Goal: Task Accomplishment & Management: Manage account settings

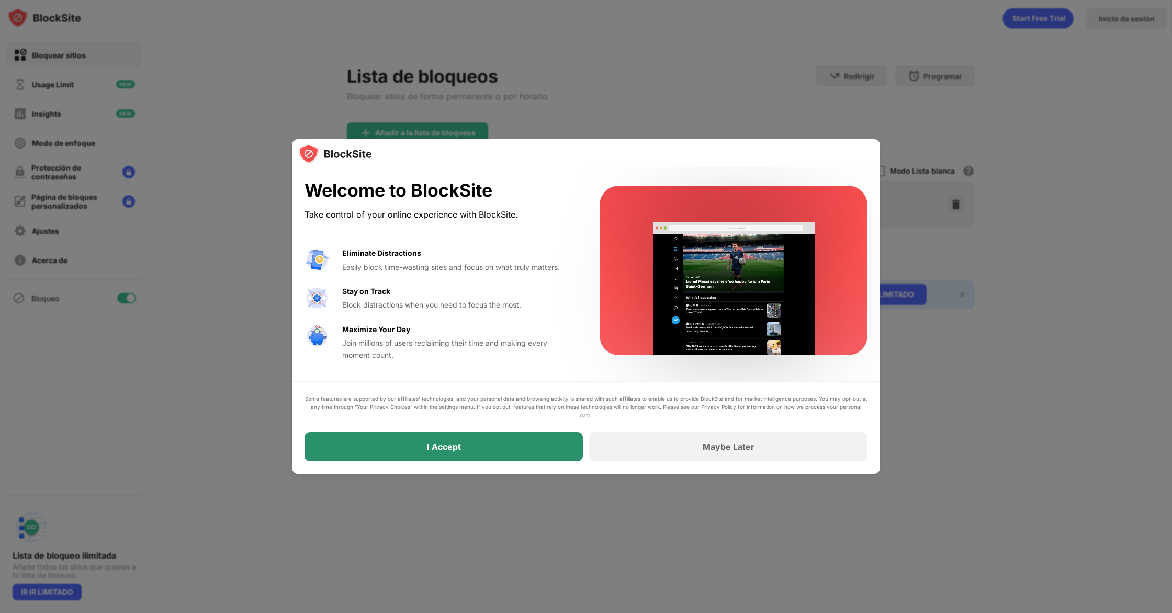
click at [437, 454] on div "I Accept" at bounding box center [443, 446] width 278 height 29
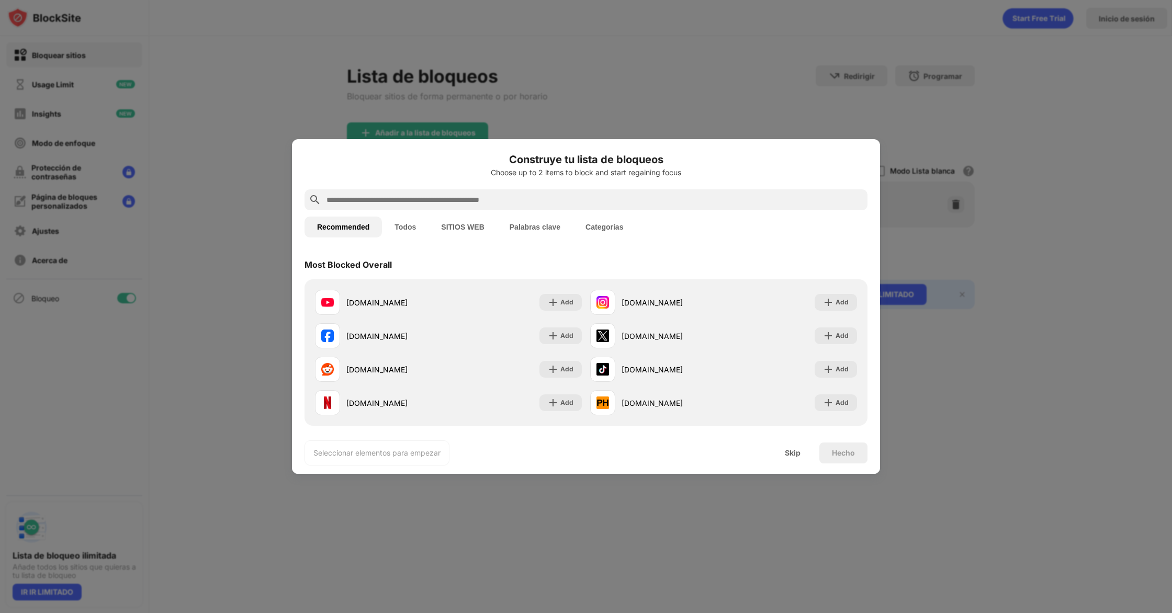
click at [456, 228] on button "SITIOS WEB" at bounding box center [462, 227] width 68 height 21
click at [796, 452] on div "Skip" at bounding box center [793, 453] width 16 height 8
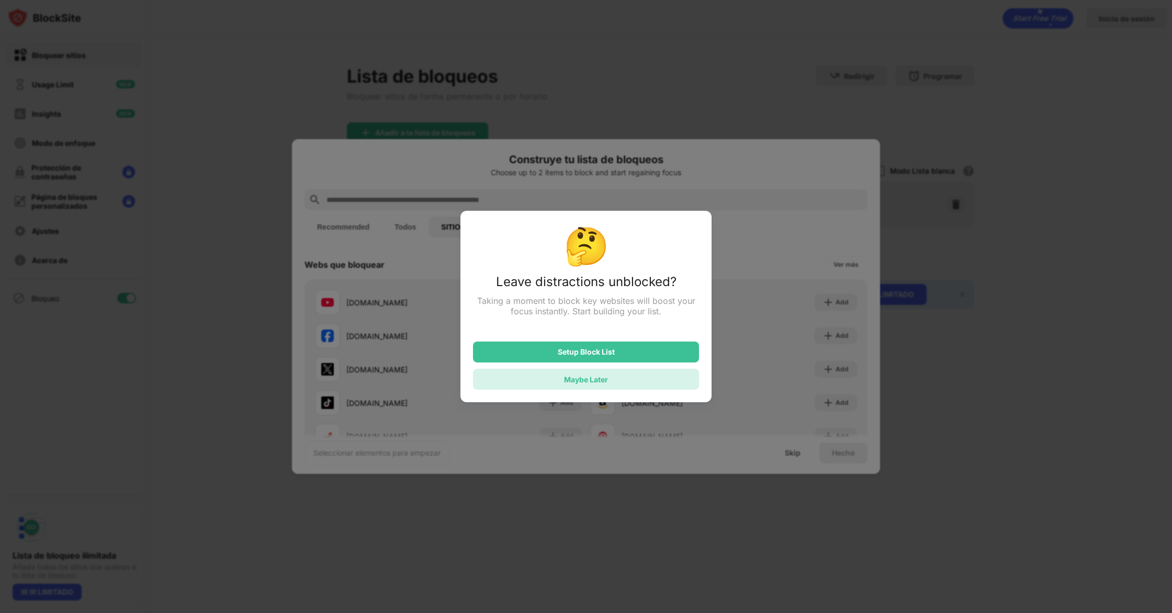
click at [595, 375] on div "Maybe Later" at bounding box center [586, 379] width 226 height 21
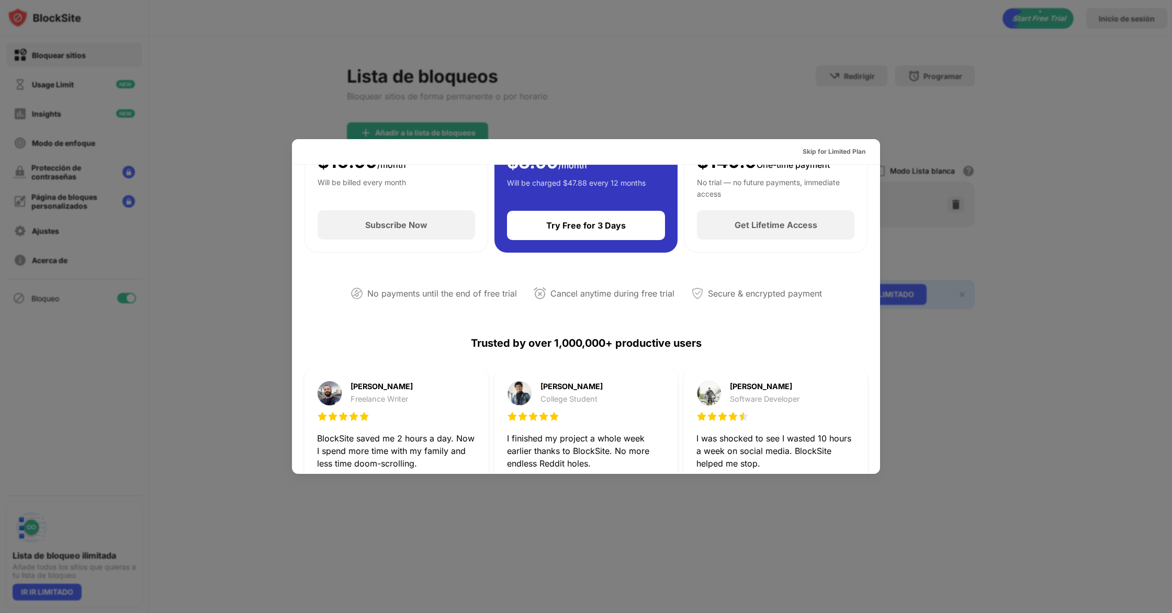
scroll to position [141, 0]
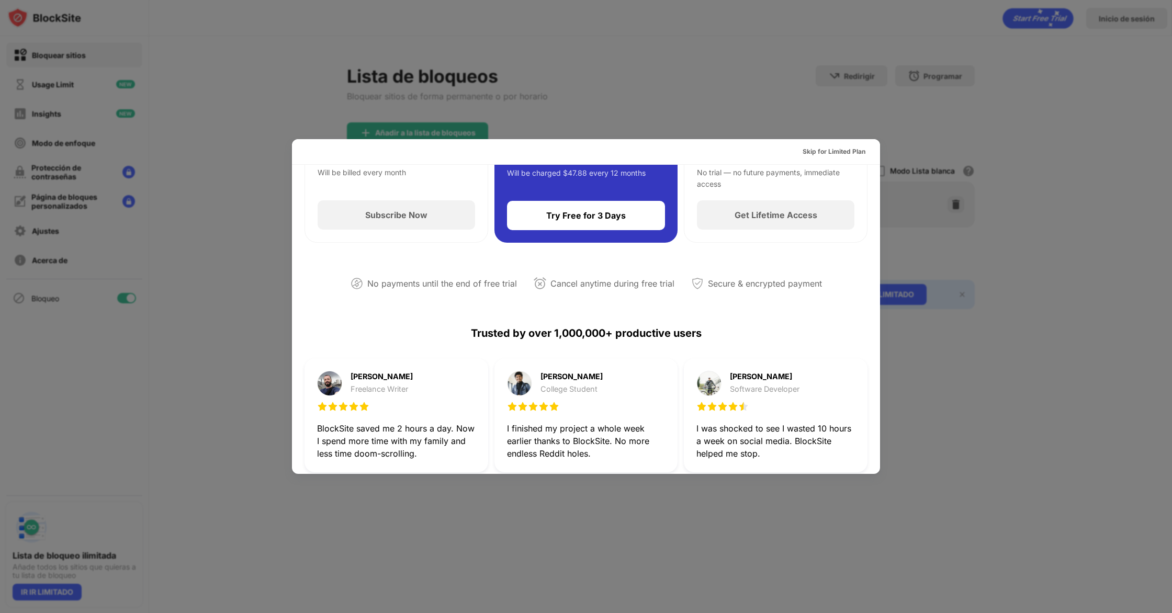
click at [1032, 303] on div at bounding box center [586, 306] width 1172 height 613
click at [708, 110] on div at bounding box center [586, 306] width 1172 height 613
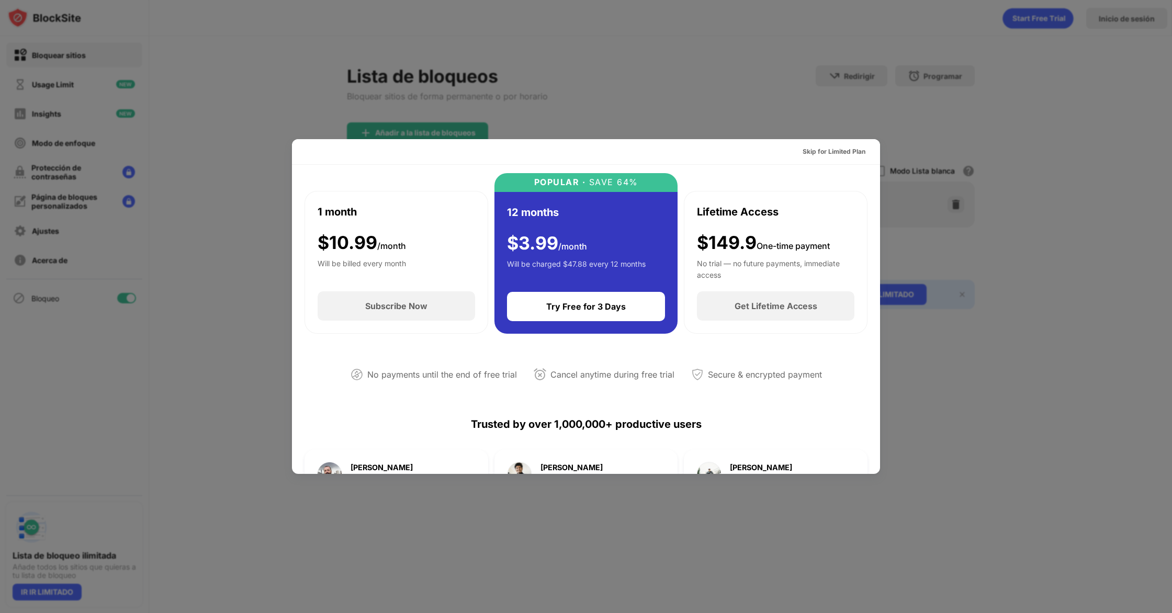
scroll to position [49, 0]
click at [1046, 259] on div at bounding box center [586, 306] width 1172 height 613
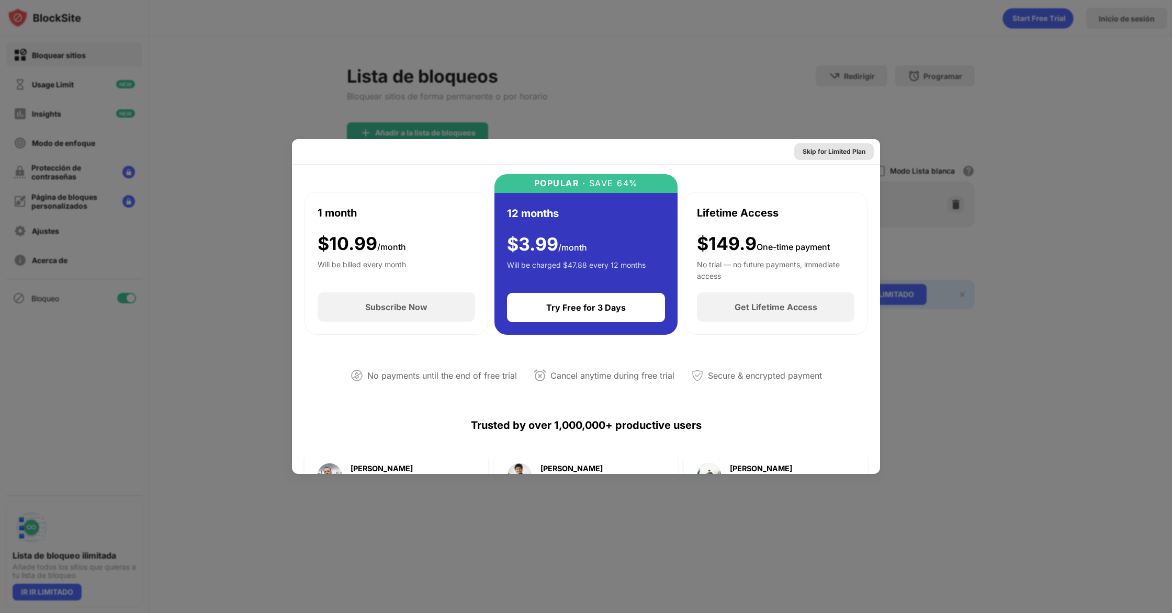
click at [837, 155] on div "Skip for Limited Plan" at bounding box center [833, 151] width 63 height 10
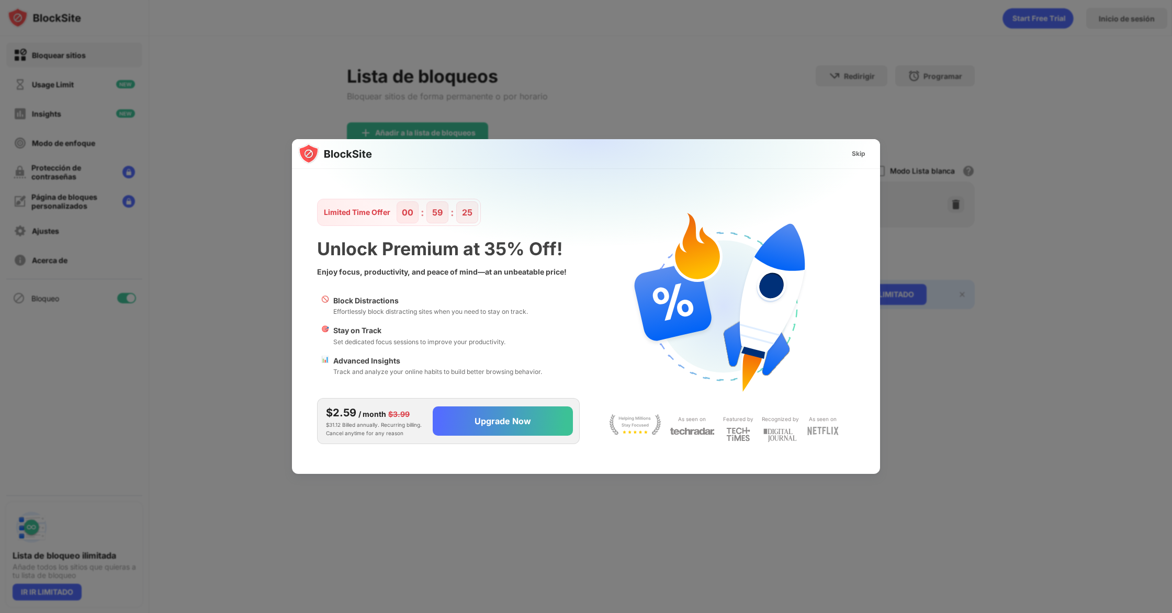
scroll to position [0, 0]
click at [857, 152] on div "Skip" at bounding box center [859, 154] width 14 height 10
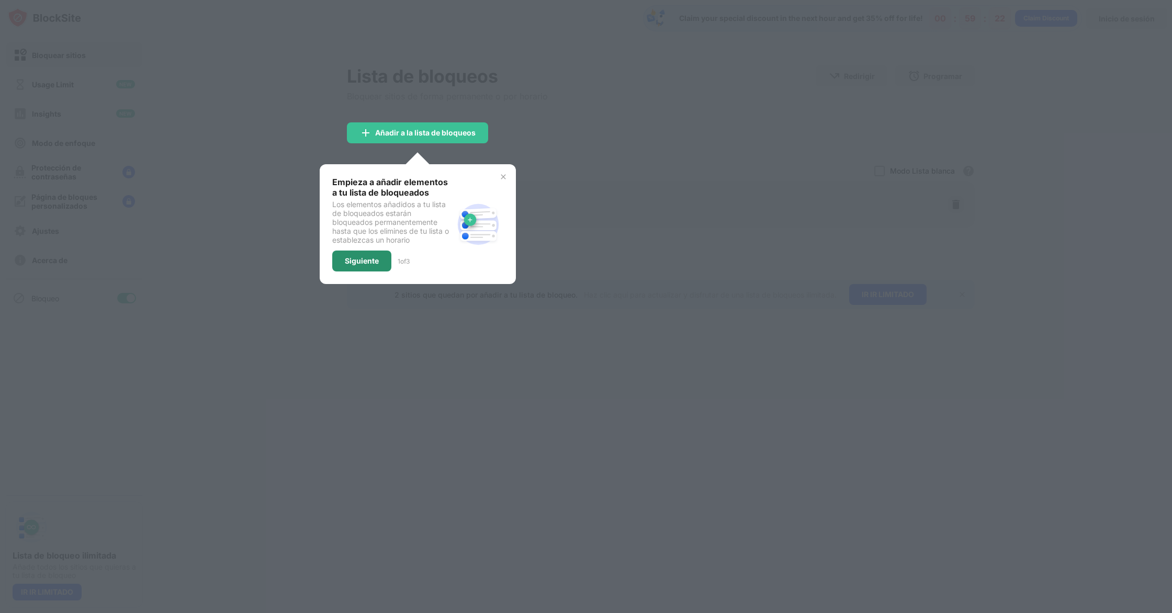
click at [343, 265] on div "Siguiente" at bounding box center [361, 261] width 59 height 21
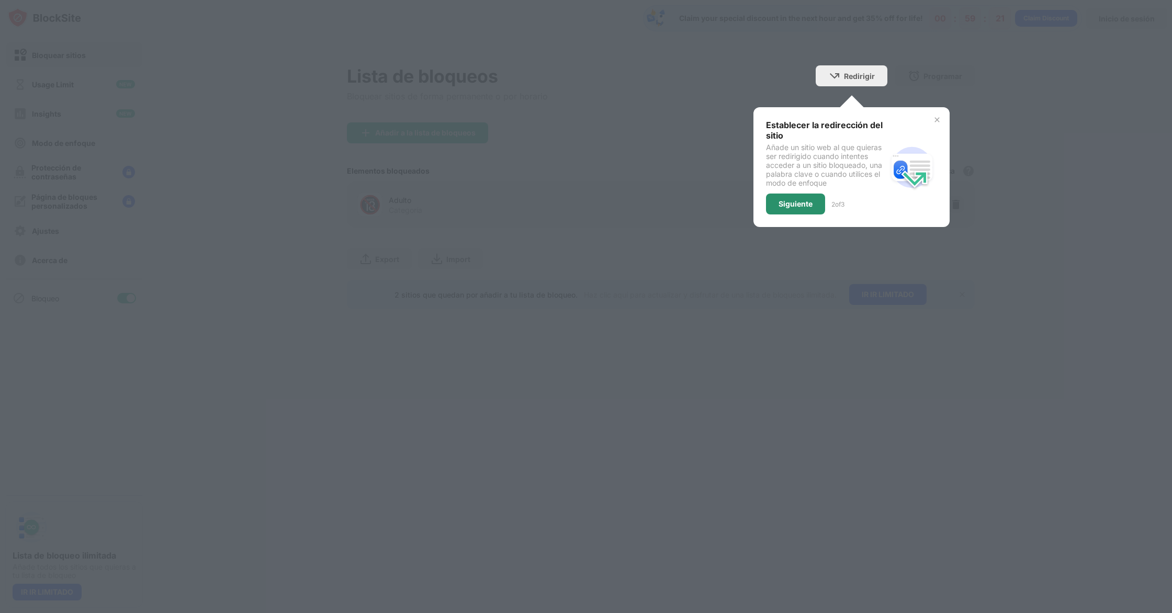
click at [807, 208] on div "Siguiente" at bounding box center [795, 204] width 34 height 8
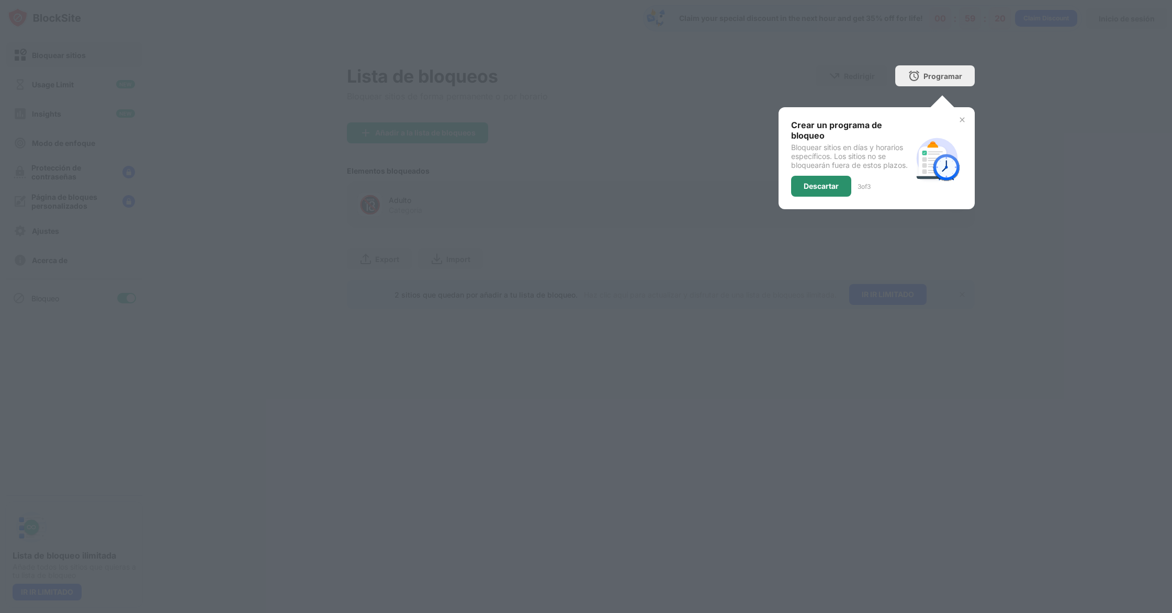
click at [810, 191] on div "Descartar" at bounding box center [821, 186] width 60 height 21
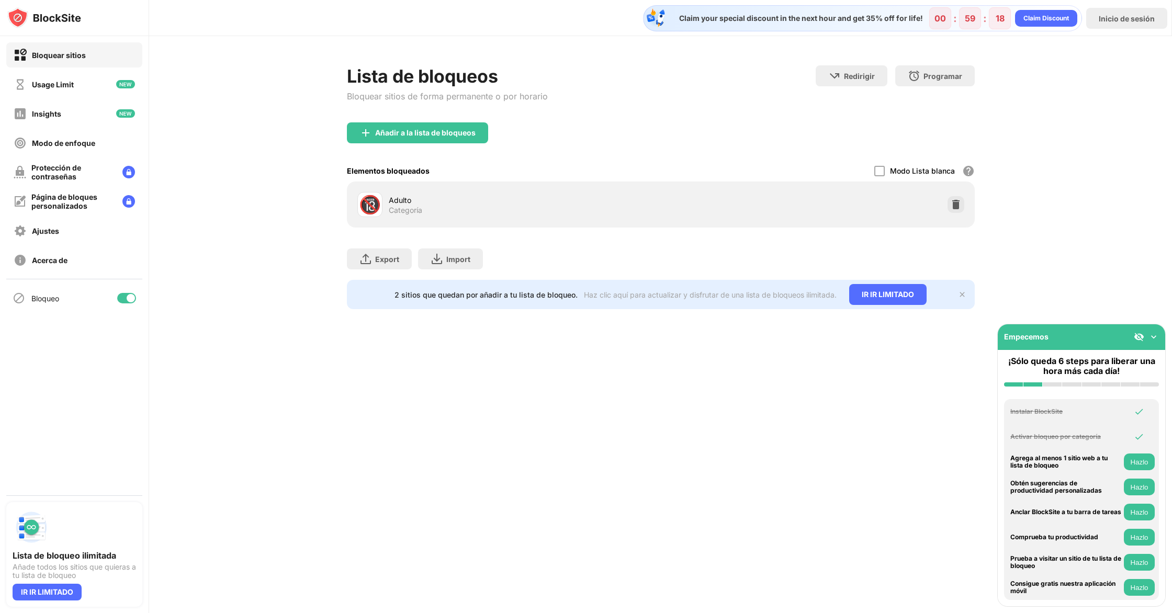
click at [1153, 341] on img at bounding box center [1153, 337] width 10 height 10
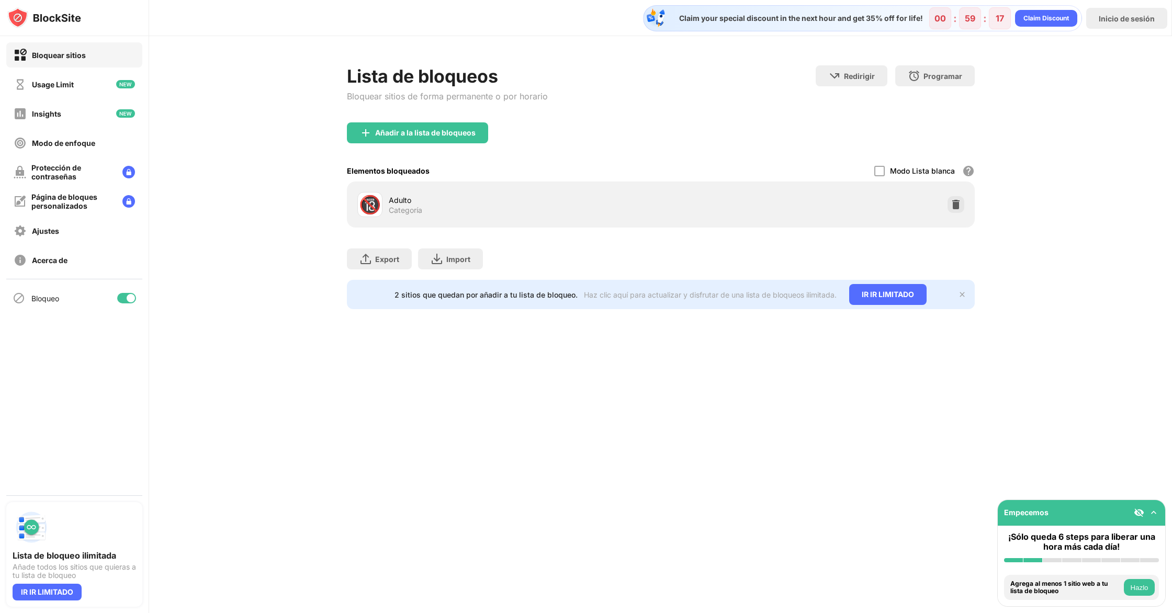
click at [794, 383] on div "Claim your special discount in the next hour and get 35% off for life! 00 : 59 …" at bounding box center [660, 306] width 1023 height 613
click at [955, 202] on img at bounding box center [955, 204] width 10 height 10
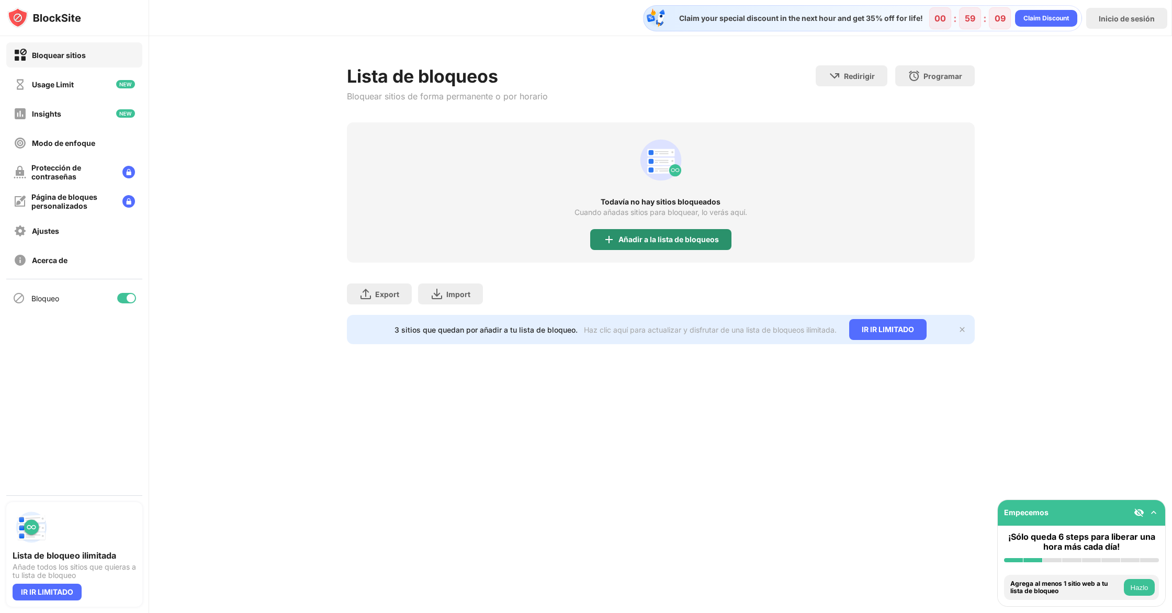
click at [687, 241] on div "Añadir a la lista de bloqueos" at bounding box center [668, 239] width 100 height 8
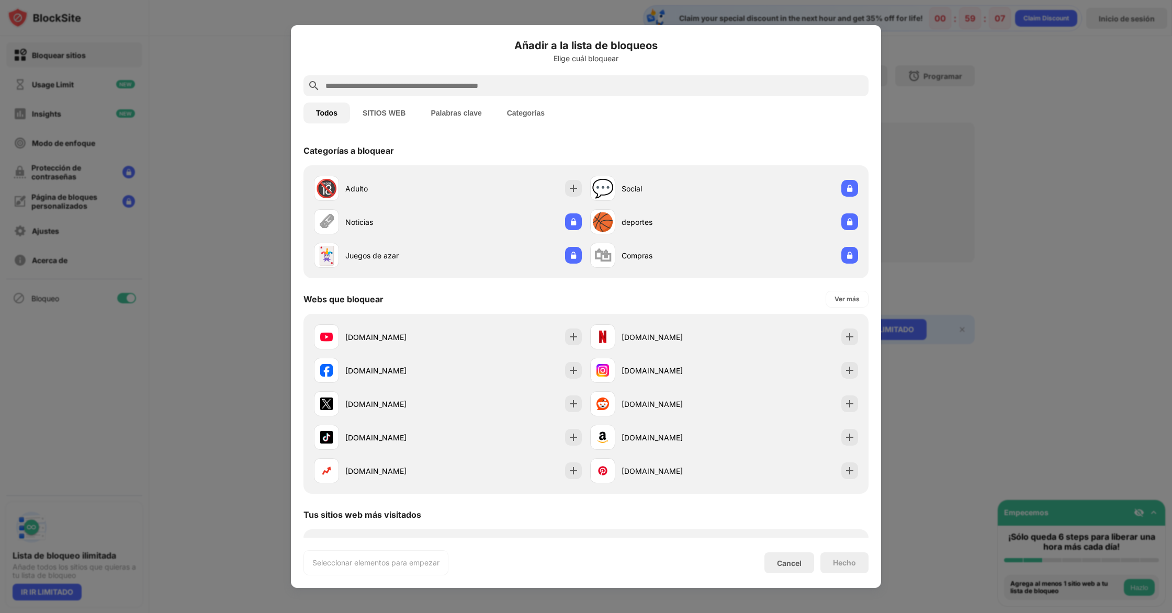
click at [395, 110] on button "SITIOS WEB" at bounding box center [384, 113] width 68 height 21
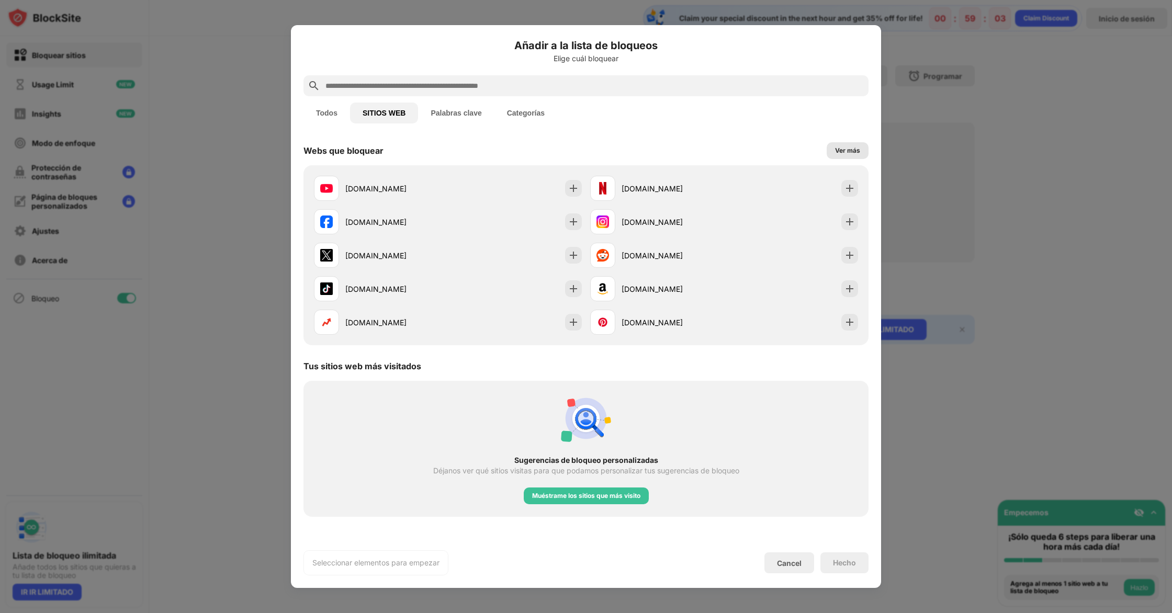
click at [851, 149] on div "Ver más" at bounding box center [847, 150] width 25 height 10
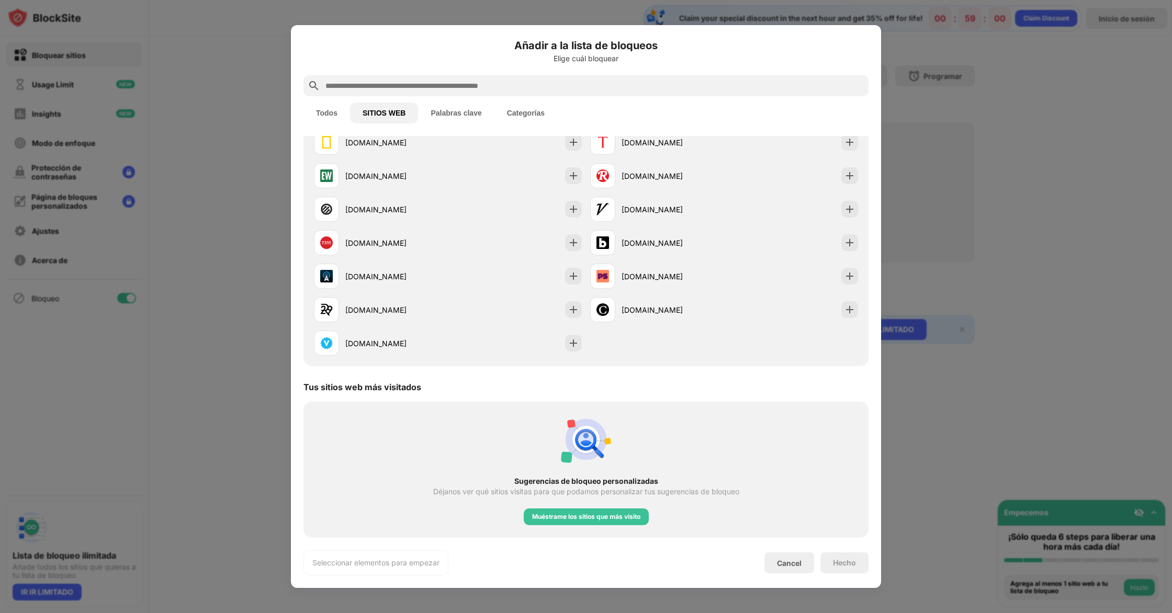
scroll to position [980, 0]
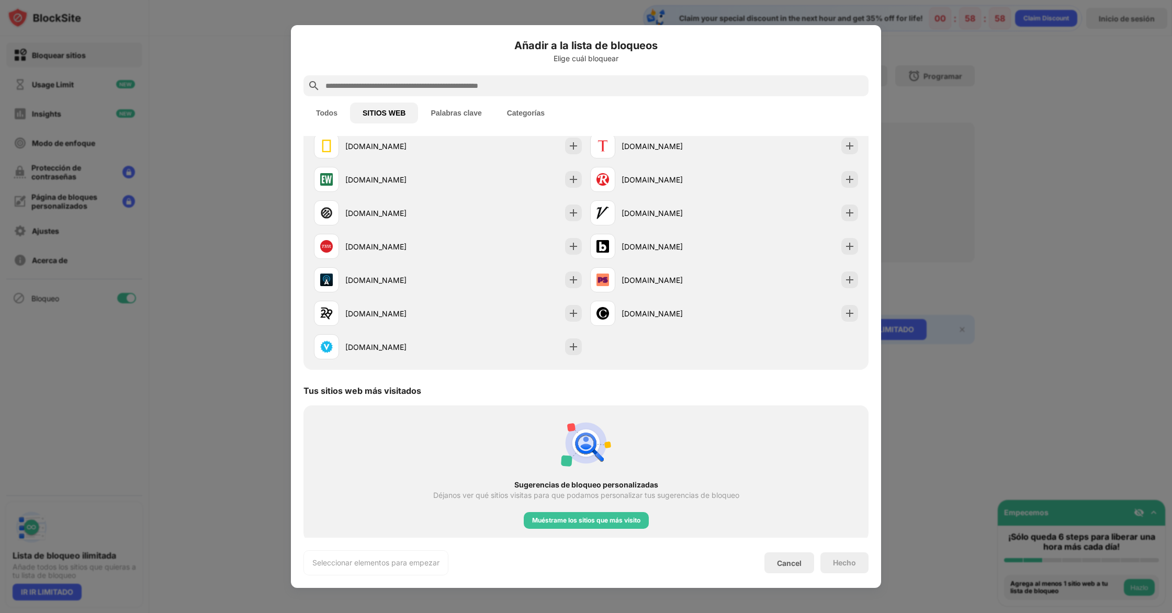
click at [460, 118] on button "Palabras clave" at bounding box center [456, 113] width 76 height 21
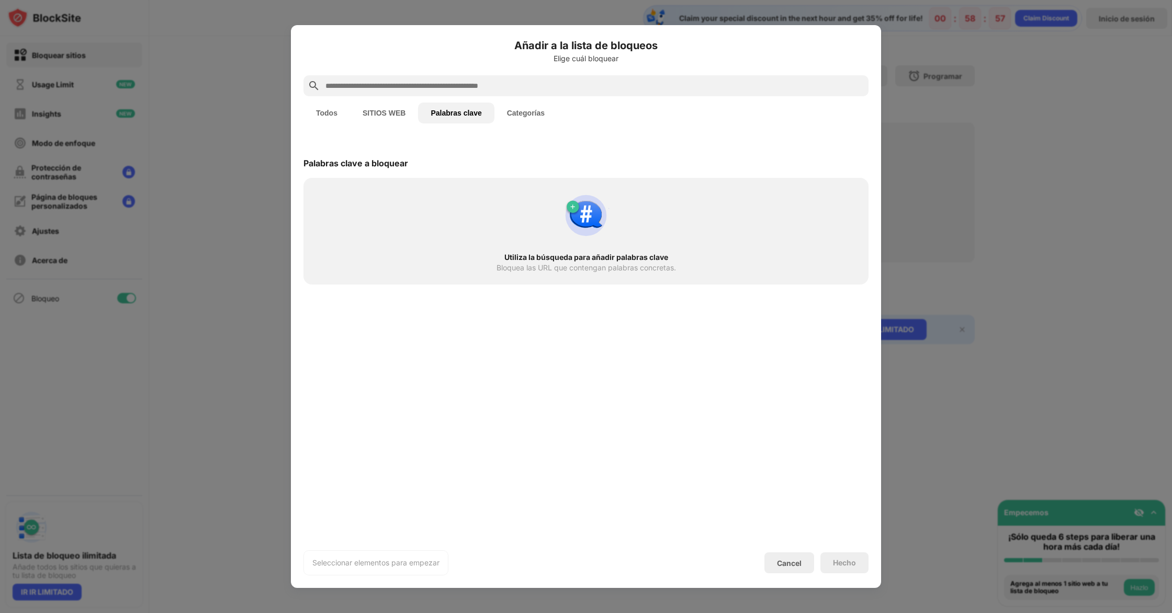
click at [335, 117] on button "Todos" at bounding box center [326, 113] width 47 height 21
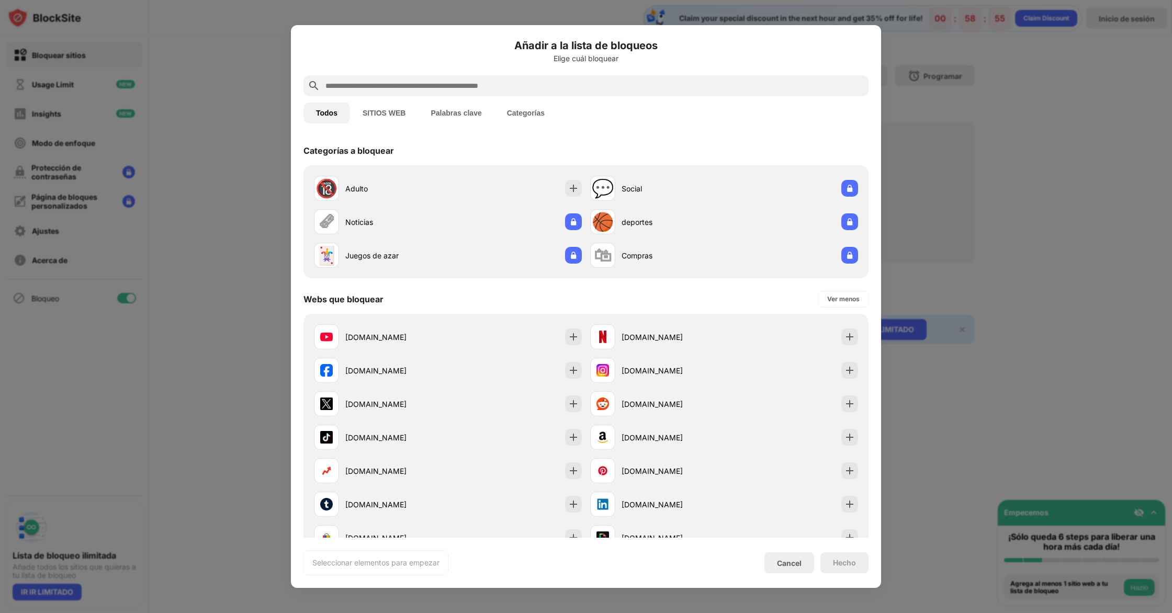
click at [518, 111] on button "Categorías" at bounding box center [525, 113] width 63 height 21
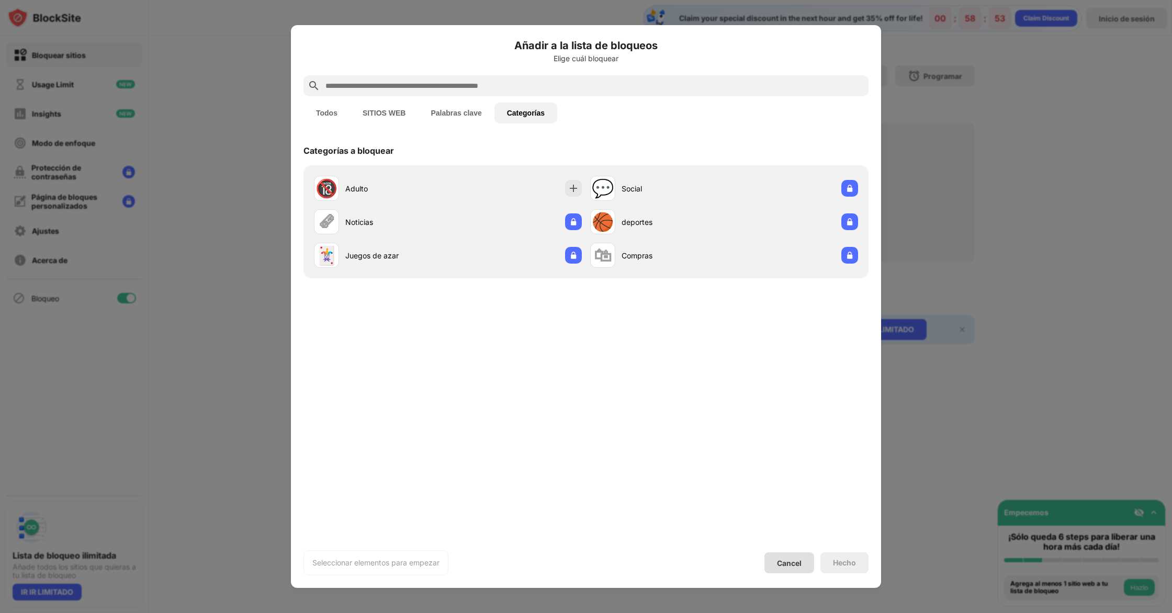
click at [780, 555] on div "Cancel" at bounding box center [789, 562] width 50 height 21
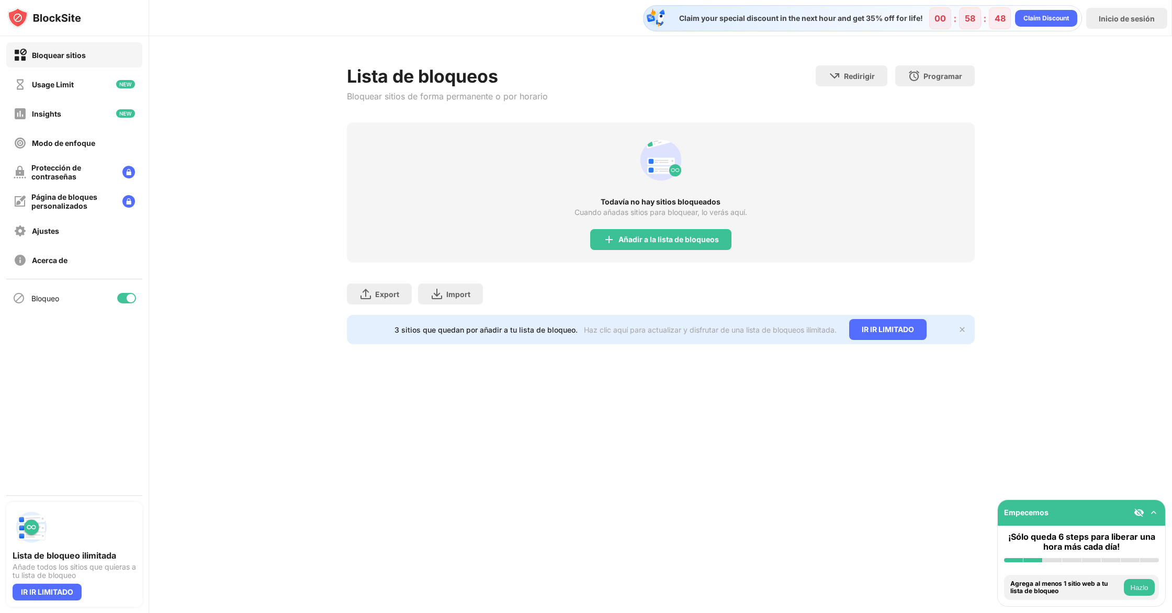
click at [1139, 588] on button "Hazlo" at bounding box center [1139, 587] width 31 height 17
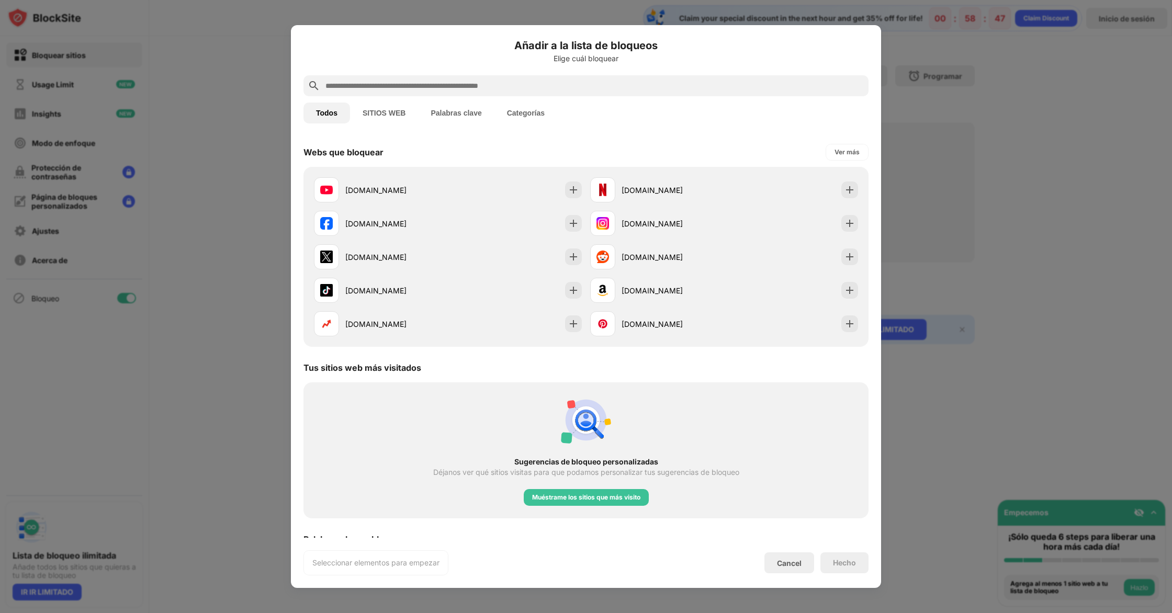
scroll to position [149, 0]
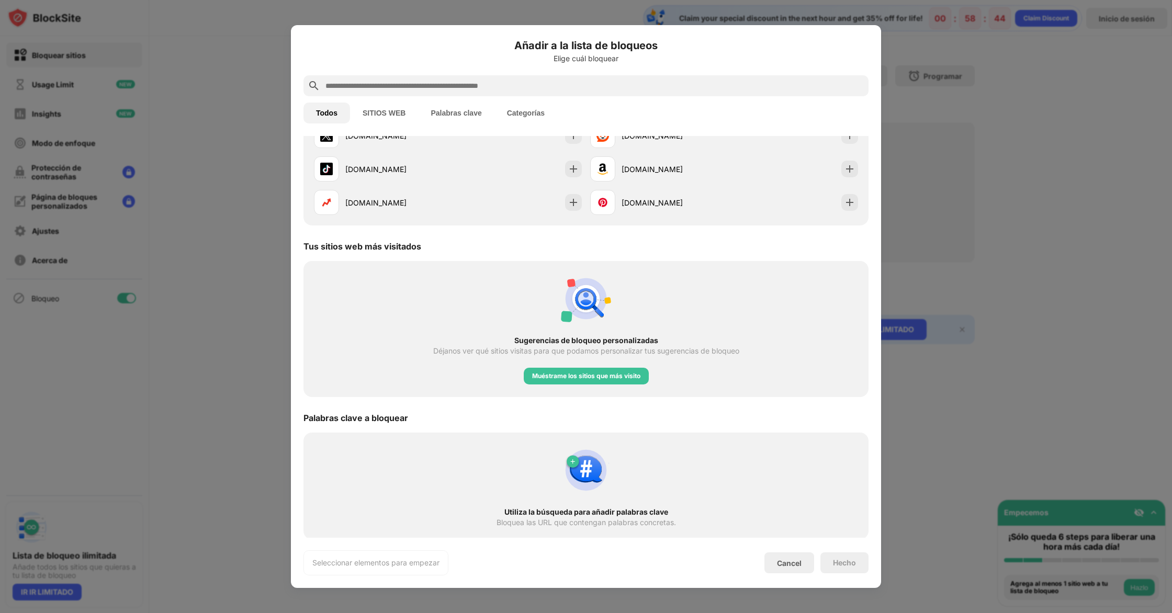
click at [584, 474] on img at bounding box center [586, 470] width 50 height 50
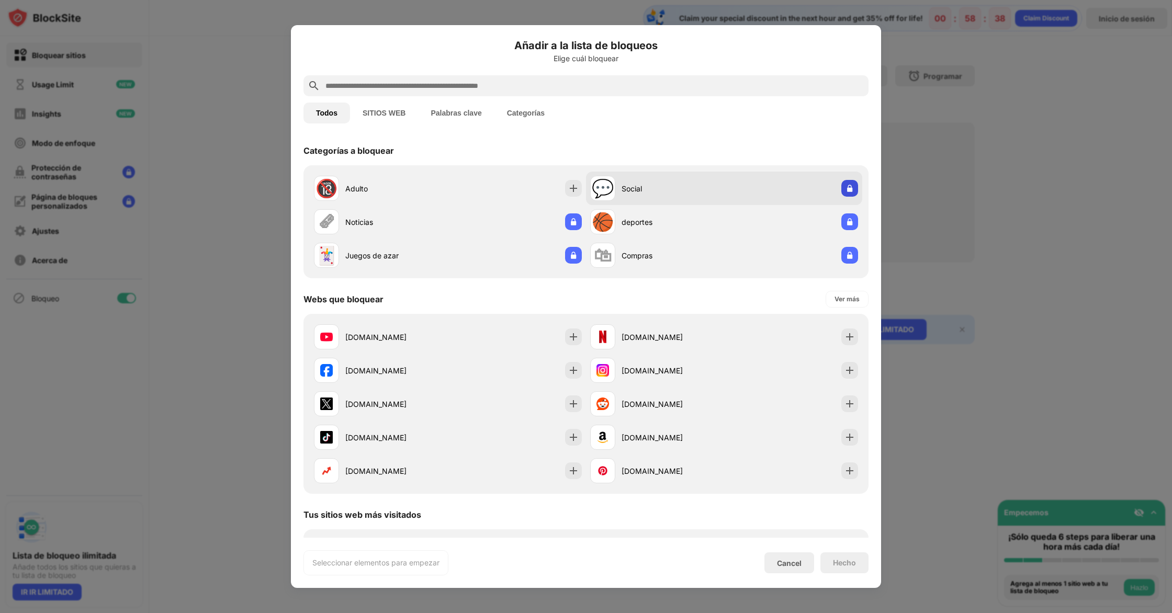
click at [849, 190] on img at bounding box center [849, 188] width 10 height 10
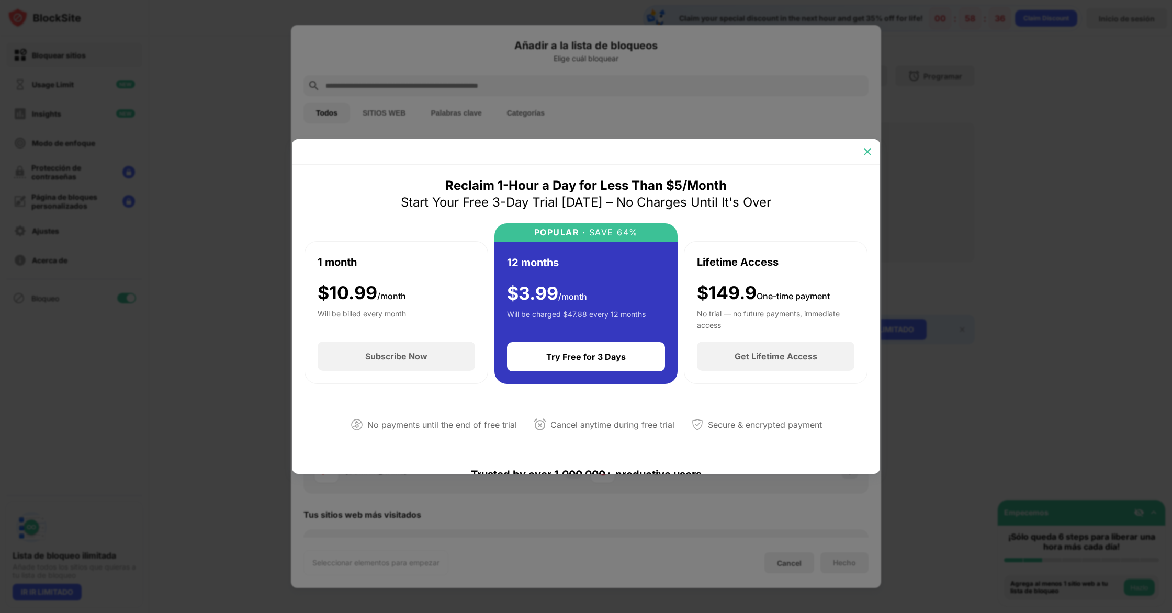
click at [868, 150] on img at bounding box center [867, 151] width 10 height 10
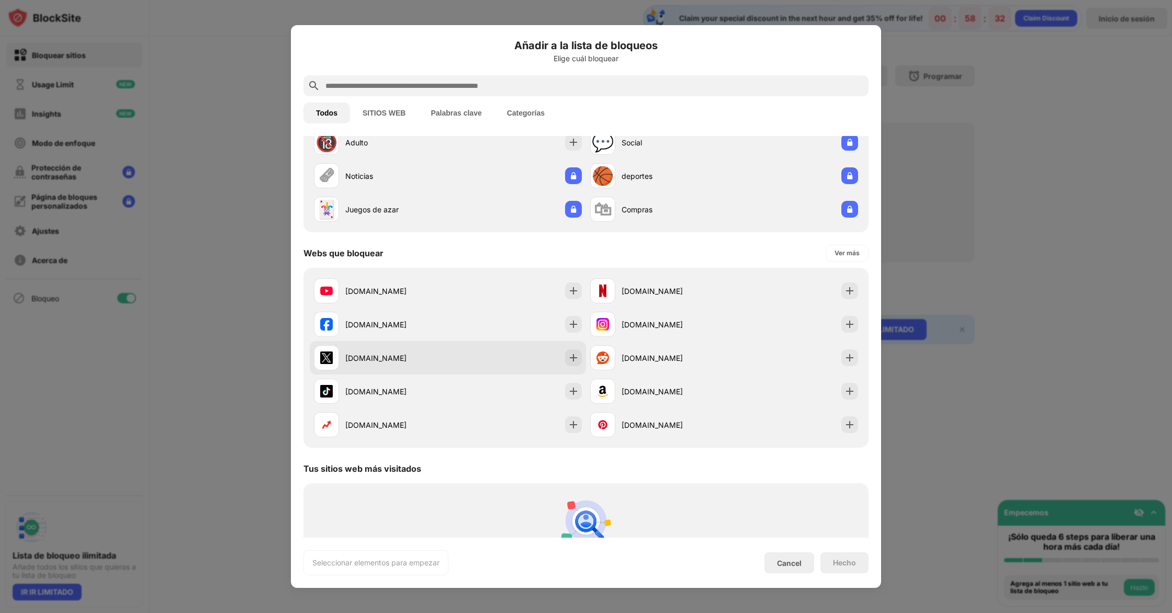
scroll to position [51, 0]
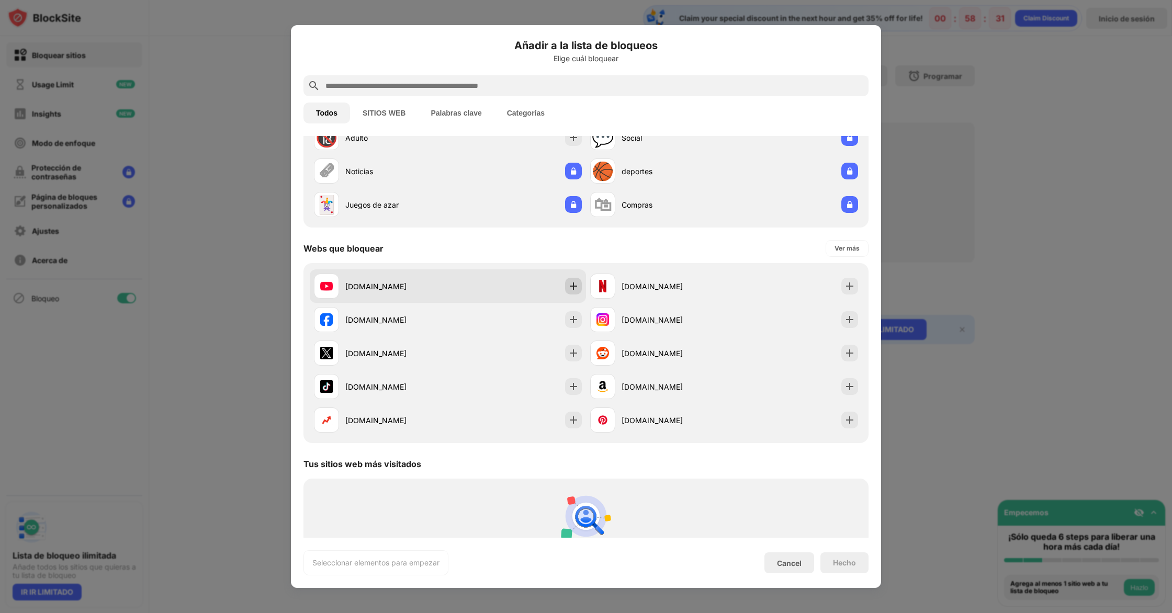
click at [577, 286] on img at bounding box center [573, 286] width 10 height 10
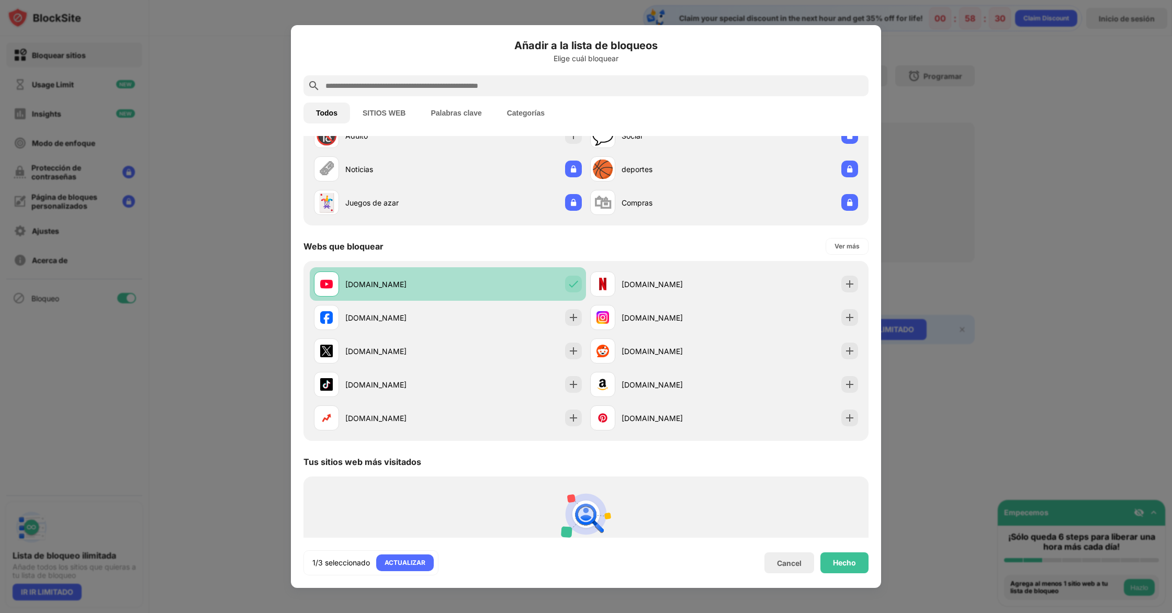
click at [572, 284] on img at bounding box center [573, 284] width 10 height 10
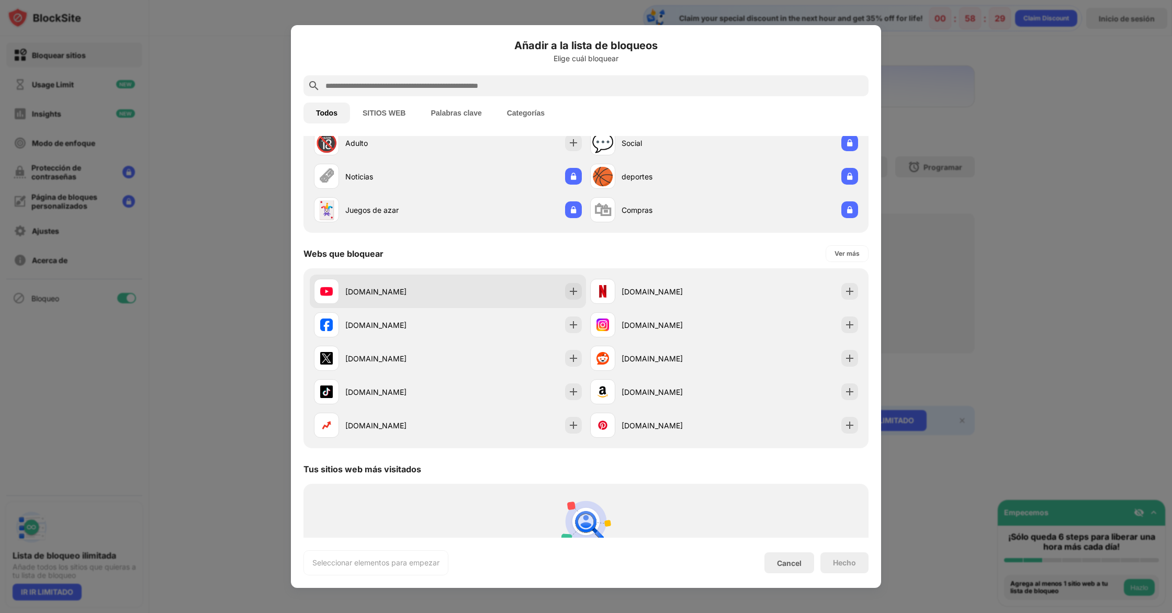
scroll to position [0, 0]
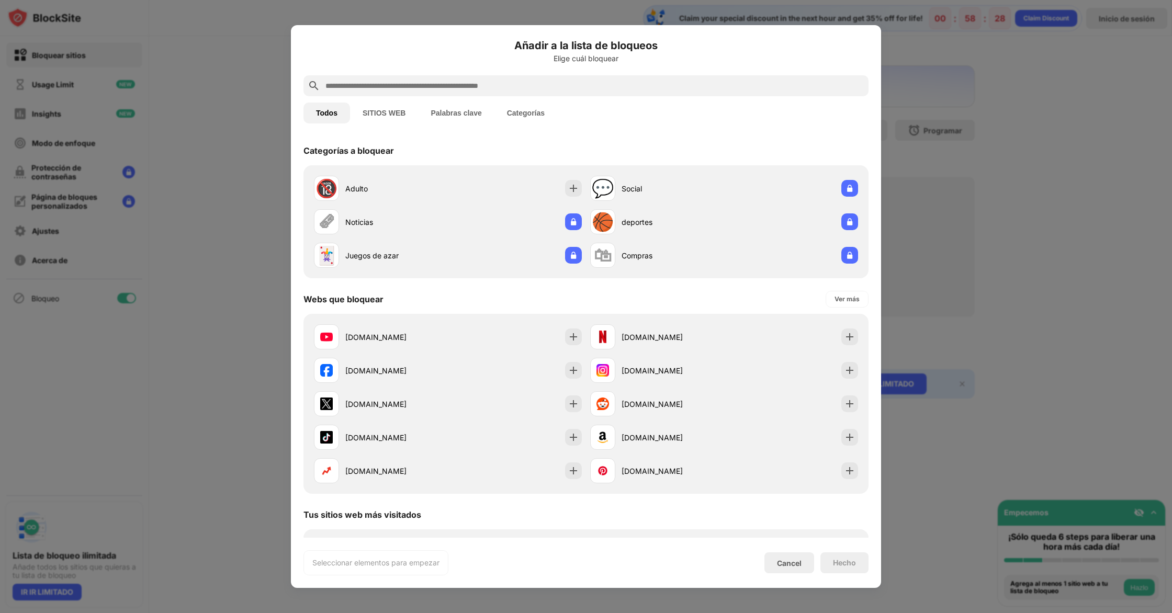
click at [393, 115] on button "SITIOS WEB" at bounding box center [384, 113] width 68 height 21
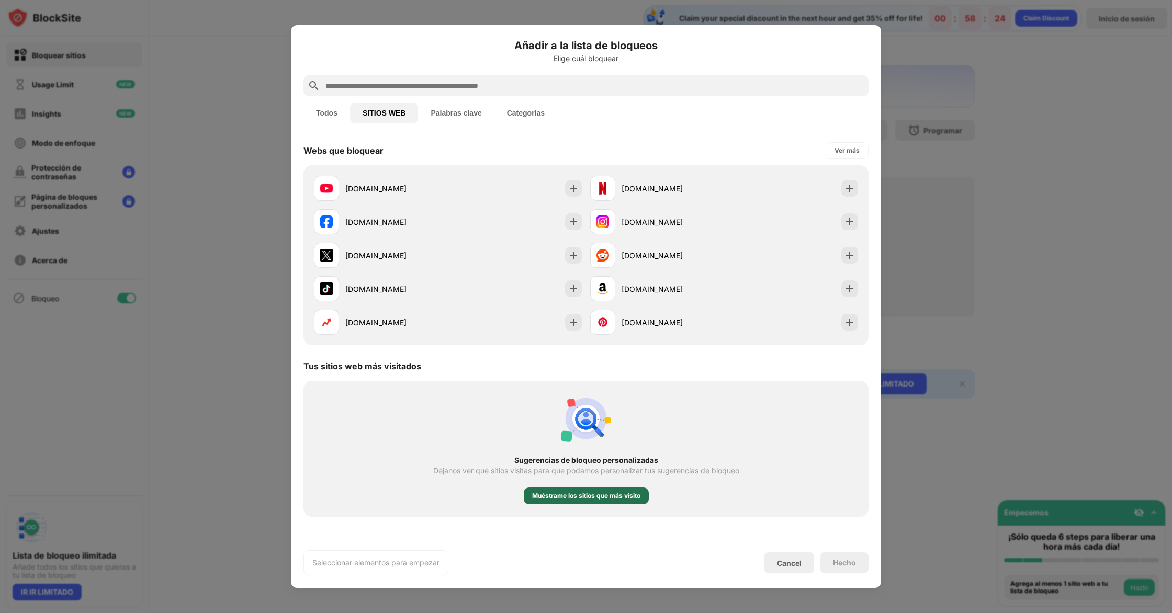
click at [584, 494] on div "Muéstrame los sitios que más visito" at bounding box center [586, 496] width 108 height 10
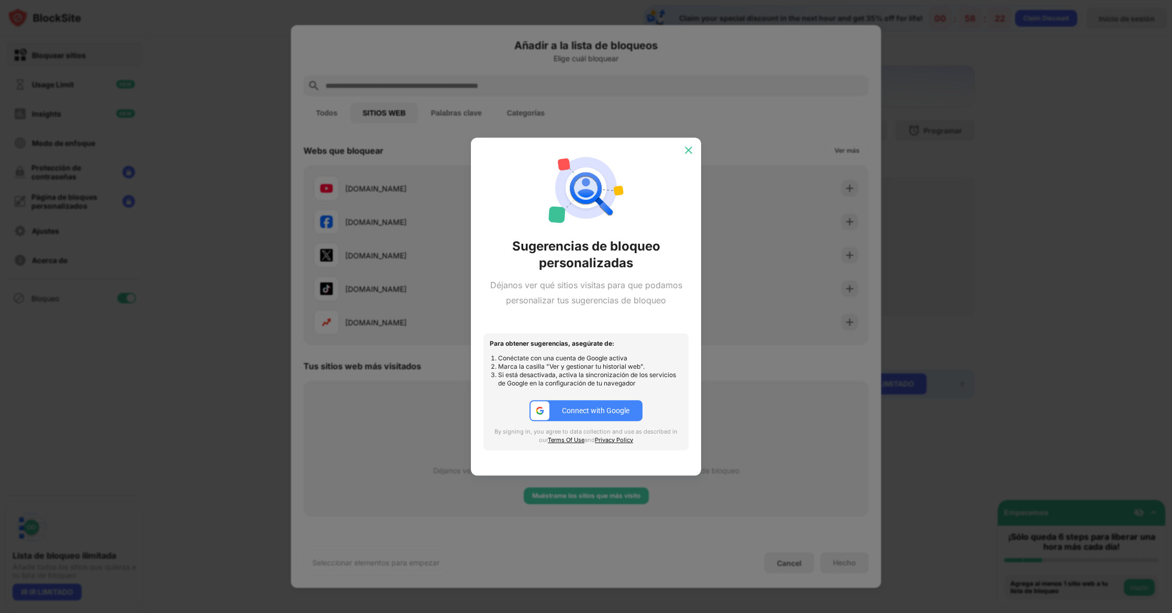
click at [690, 152] on img at bounding box center [688, 150] width 10 height 10
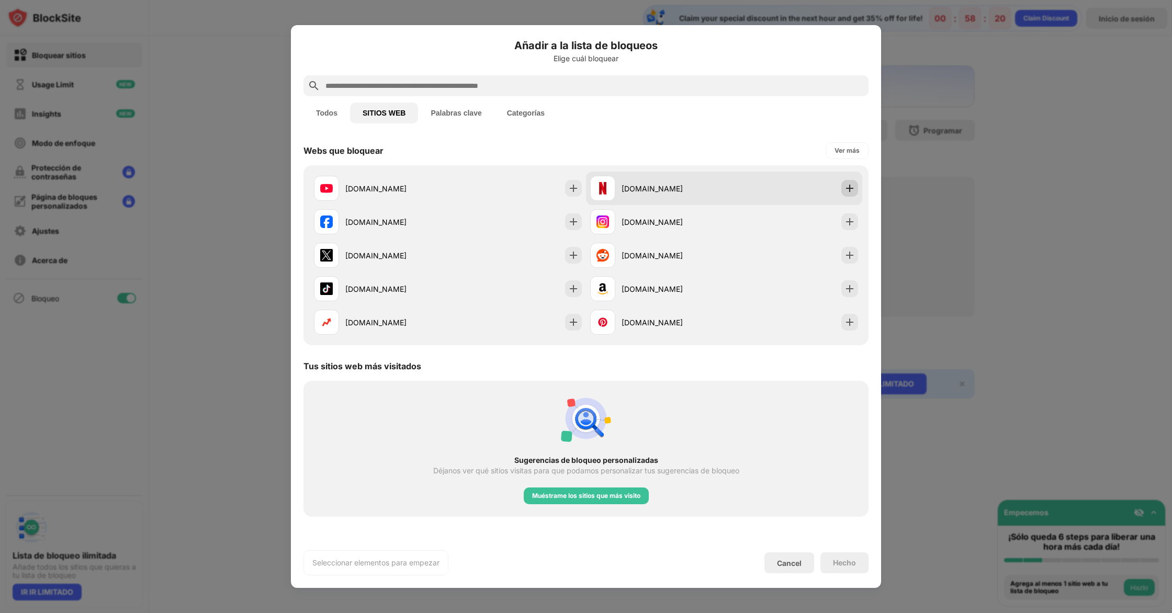
click at [850, 190] on img at bounding box center [849, 188] width 10 height 10
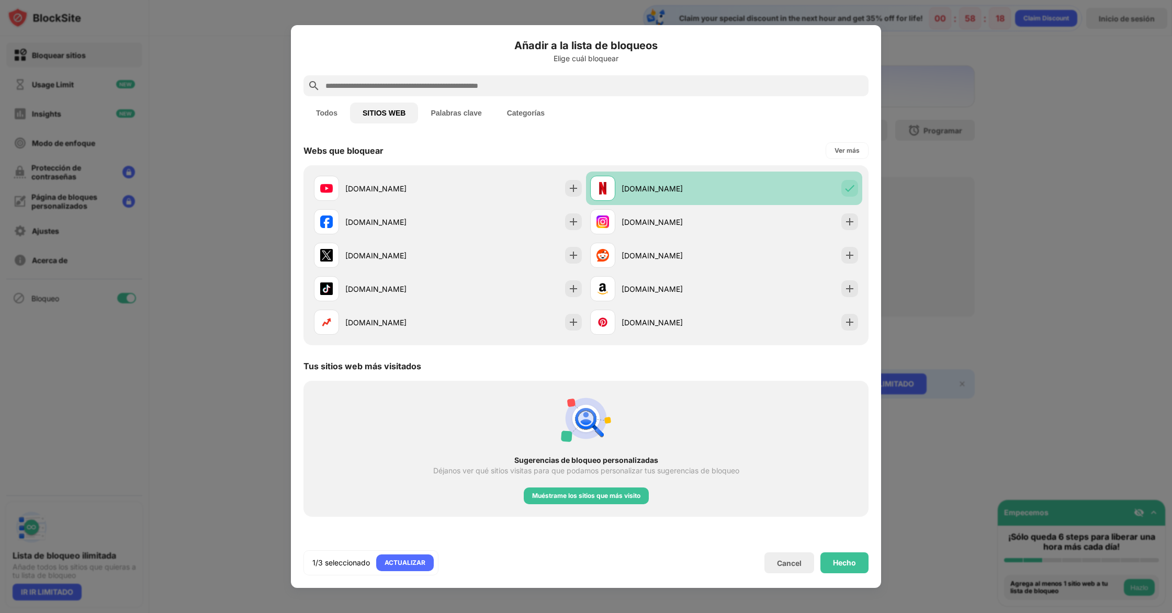
click at [850, 190] on img at bounding box center [849, 188] width 10 height 10
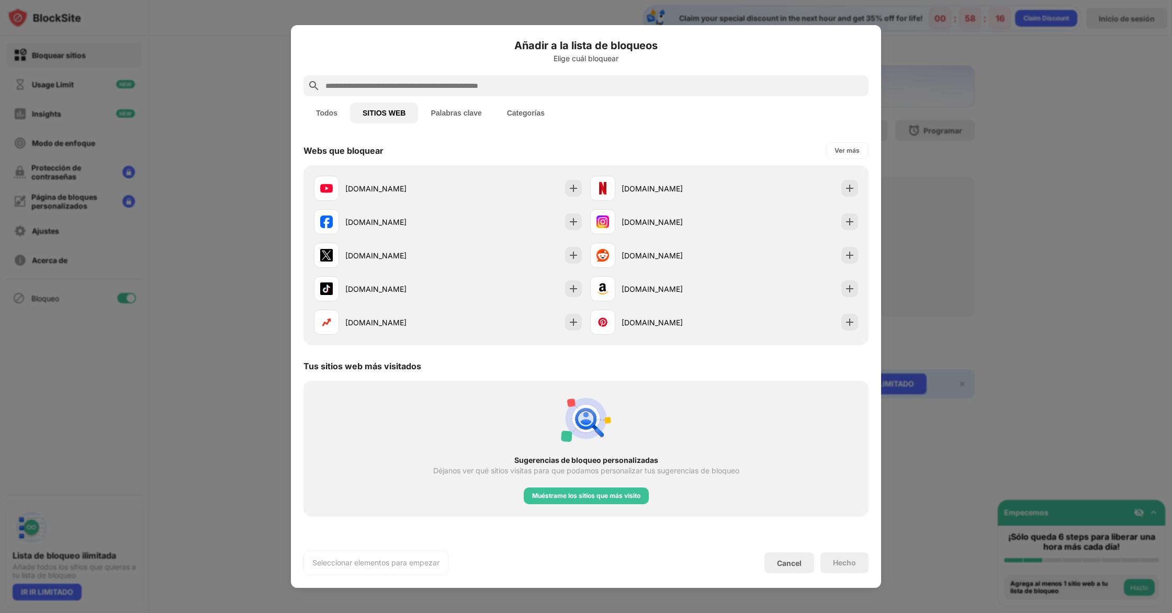
click at [528, 114] on button "Categorías" at bounding box center [525, 113] width 63 height 21
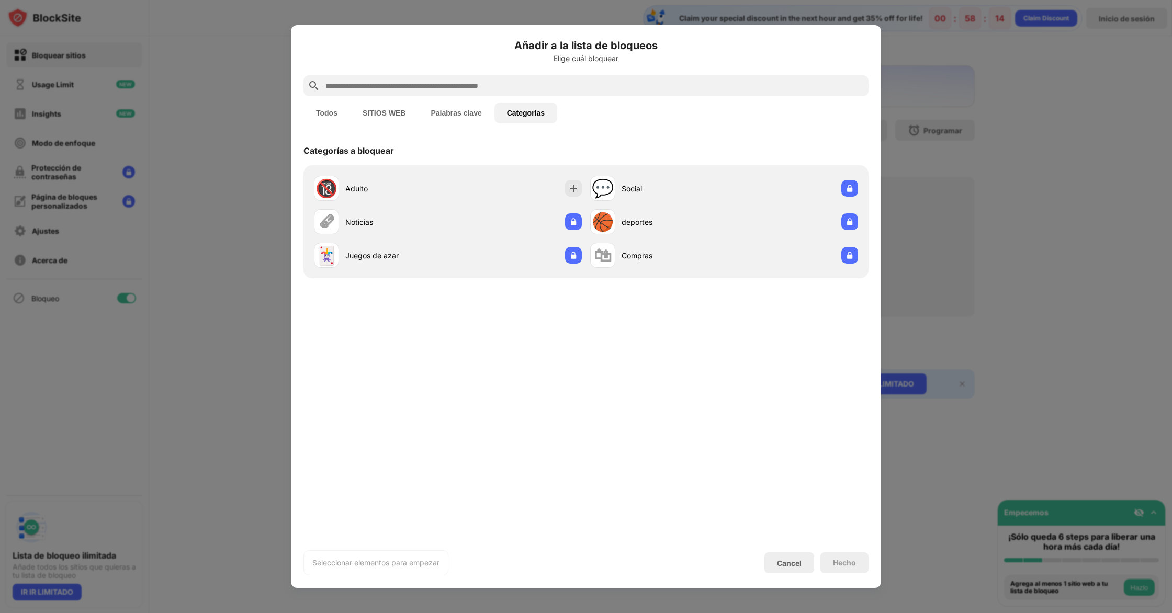
click at [439, 111] on button "Palabras clave" at bounding box center [456, 113] width 76 height 21
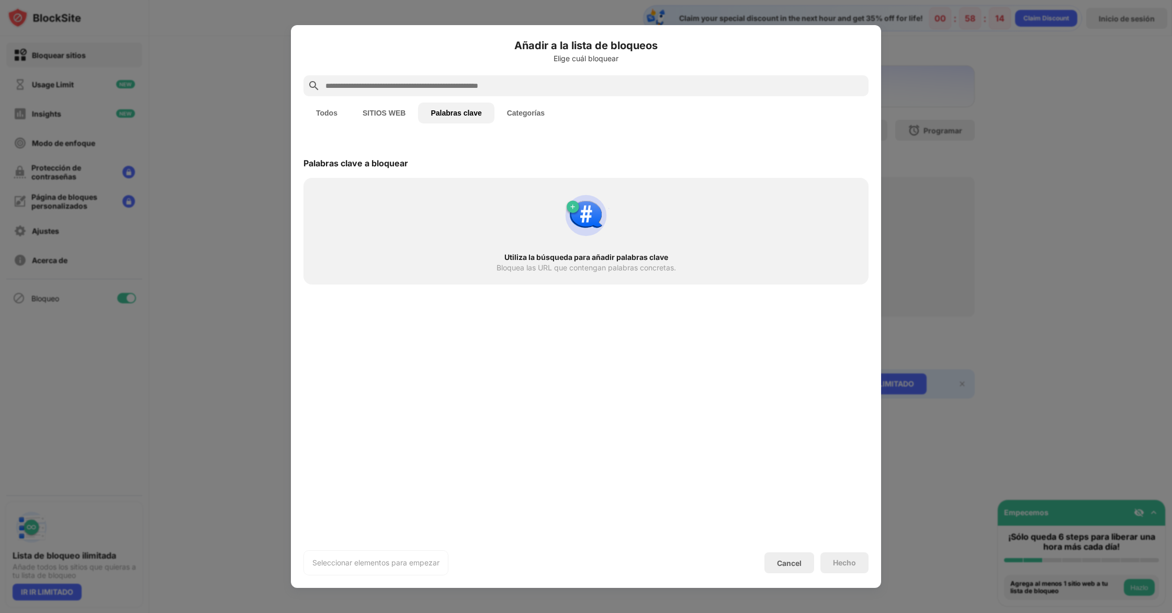
click at [390, 118] on button "SITIOS WEB" at bounding box center [384, 113] width 68 height 21
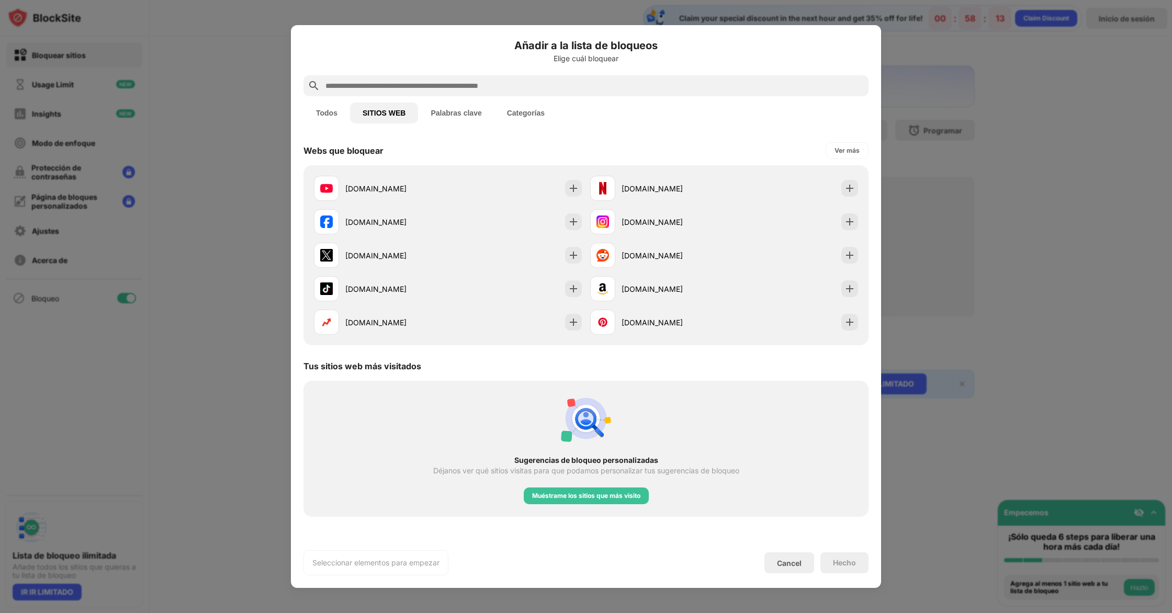
click at [326, 110] on button "Todos" at bounding box center [326, 113] width 47 height 21
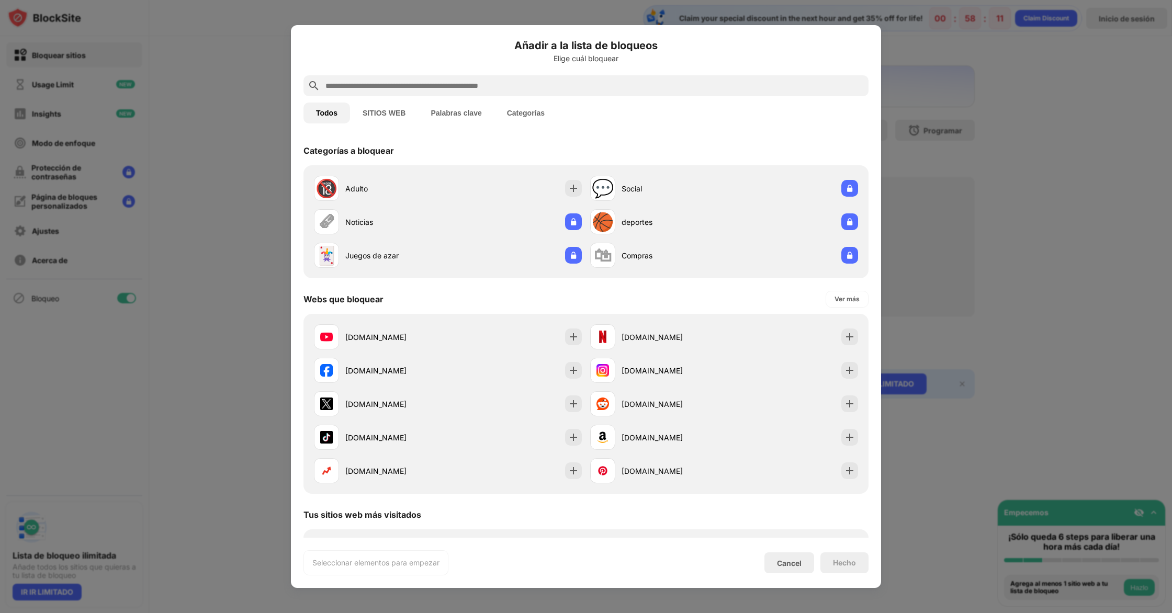
click at [378, 98] on div "Todos SITIOS WEB Palabras clave Categorías" at bounding box center [585, 112] width 565 height 33
click at [380, 111] on button "SITIOS WEB" at bounding box center [384, 113] width 68 height 21
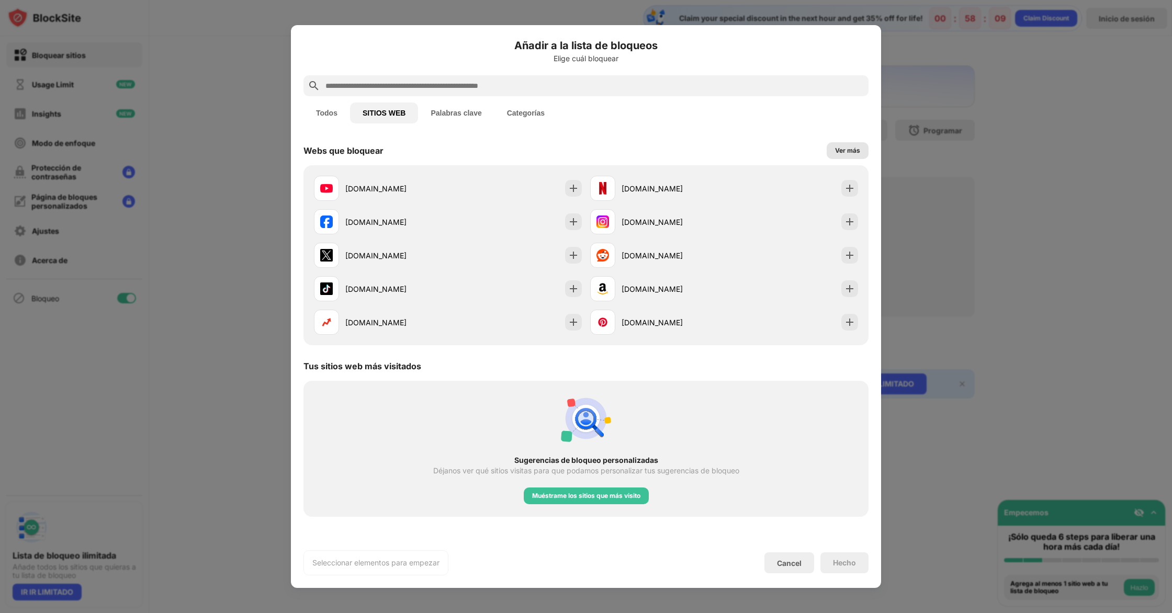
click at [847, 148] on div "Ver más" at bounding box center [847, 150] width 25 height 10
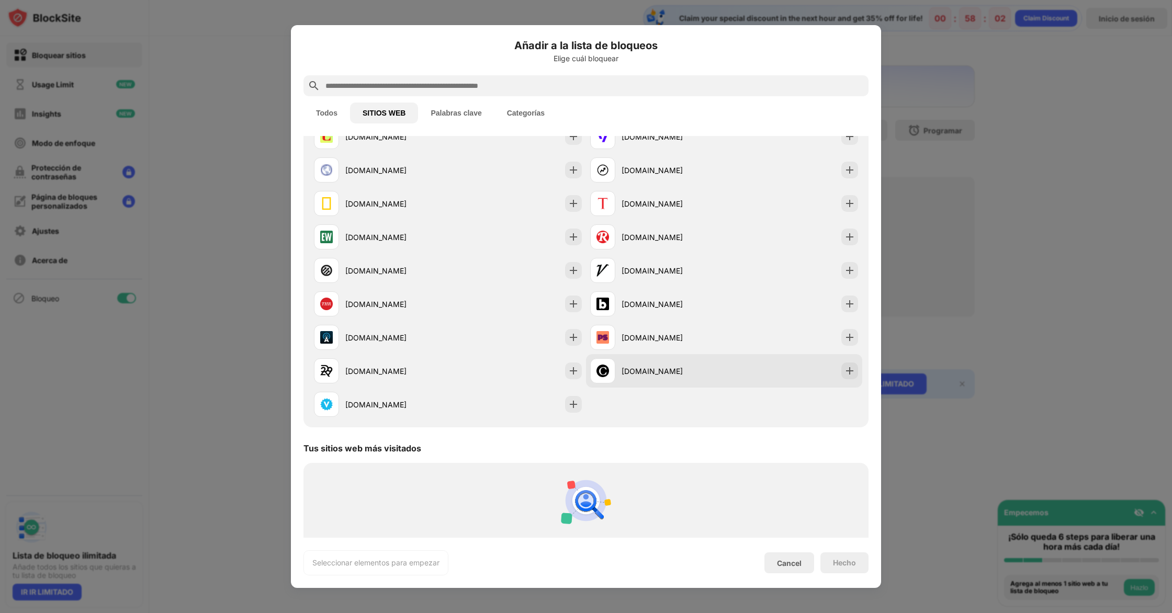
scroll to position [983, 0]
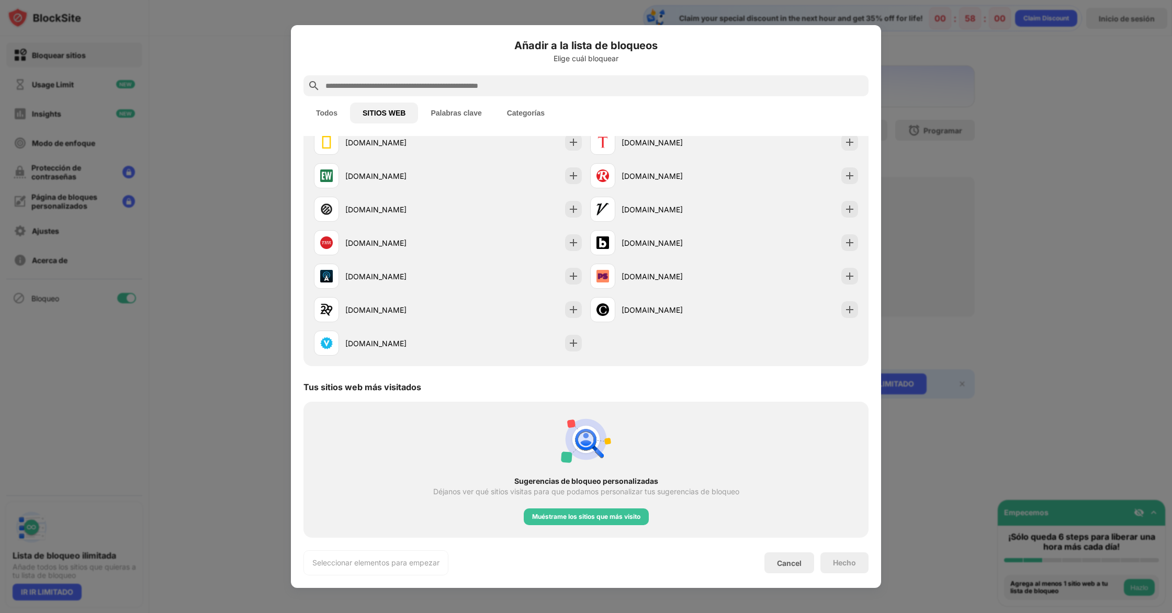
click at [390, 556] on div "Seleccionar elementos para empezar" at bounding box center [375, 562] width 145 height 25
drag, startPoint x: 403, startPoint y: 346, endPoint x: 398, endPoint y: 447, distance: 100.6
click at [781, 562] on div "Cancel" at bounding box center [789, 563] width 25 height 9
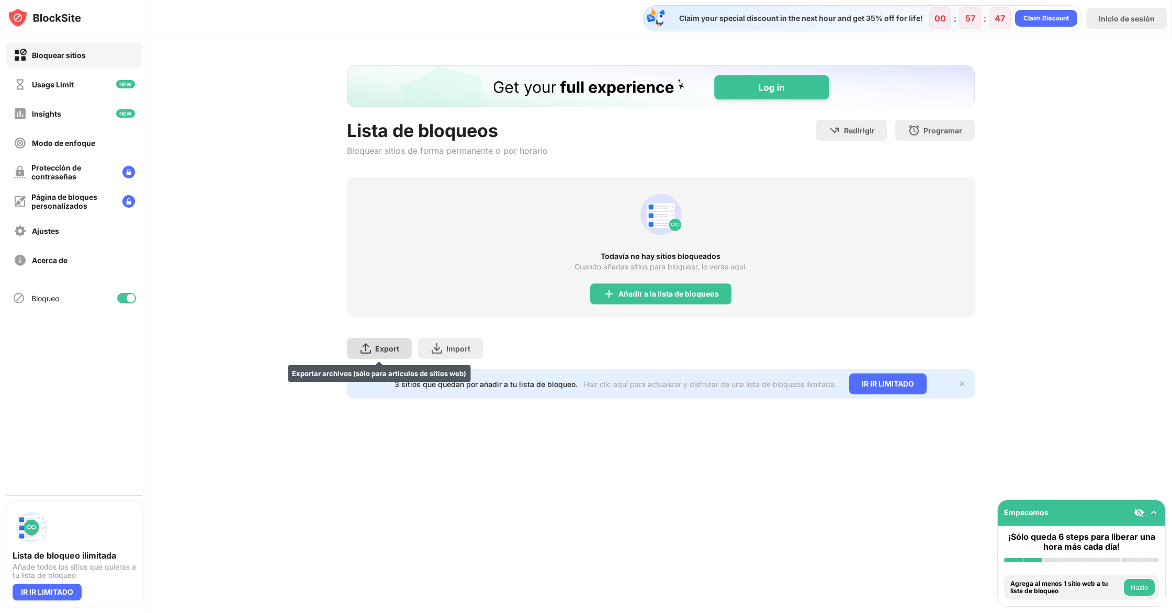
click at [365, 353] on img at bounding box center [365, 348] width 13 height 13
click at [468, 347] on div "Import" at bounding box center [458, 348] width 24 height 9
click at [772, 94] on img "Banner Message" at bounding box center [660, 86] width 628 height 42
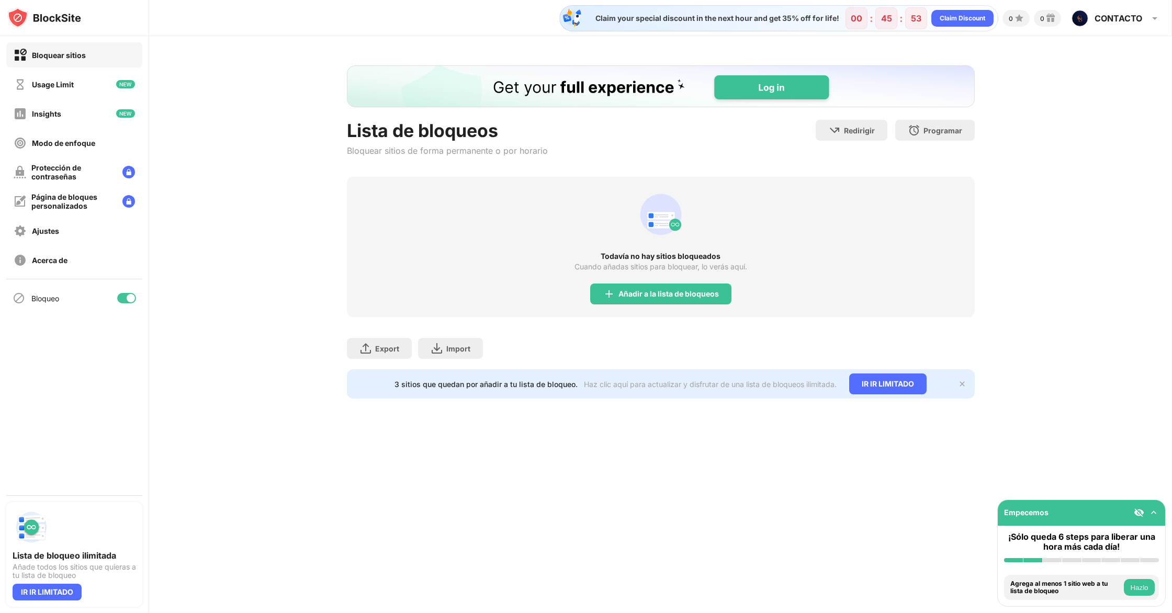
scroll to position [0, 0]
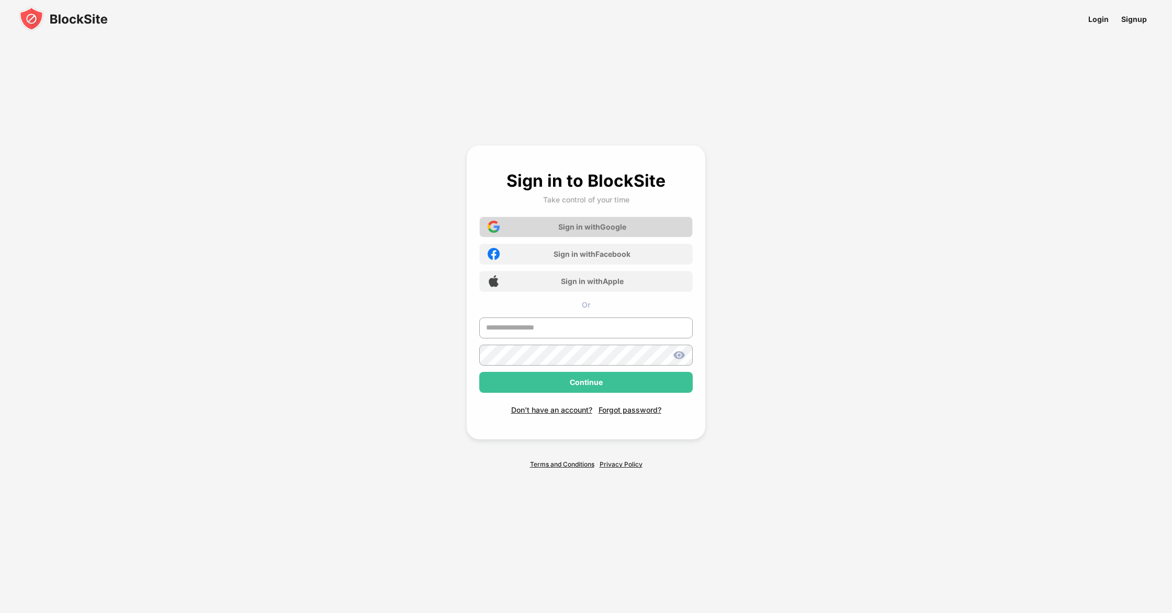
click at [600, 230] on div "Sign in with Google" at bounding box center [592, 226] width 68 height 9
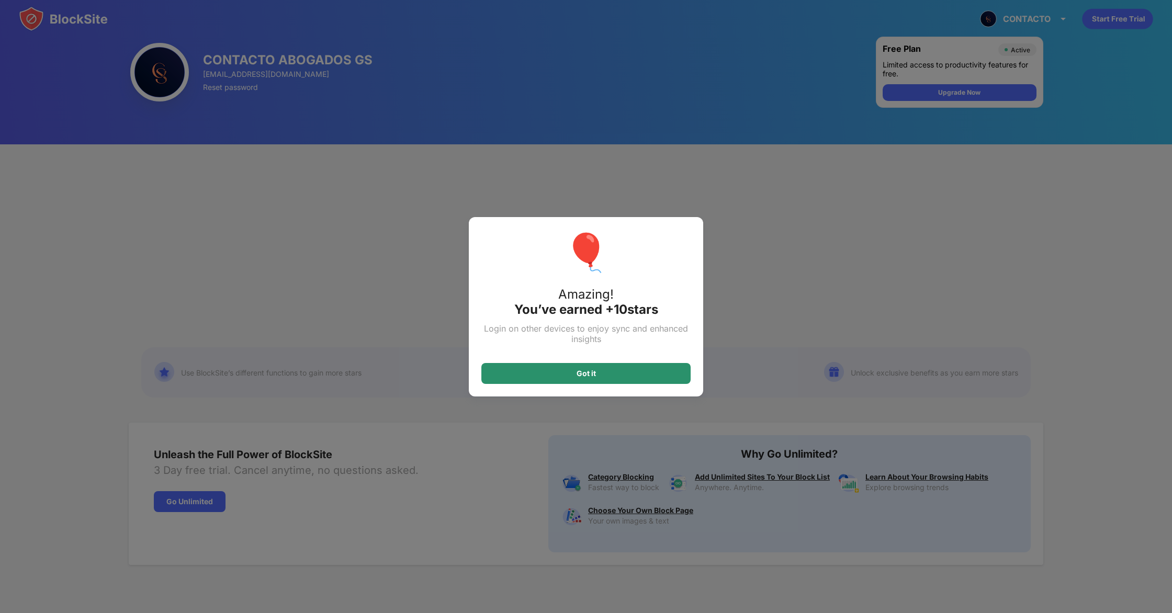
click at [634, 375] on div "Got it" at bounding box center [585, 373] width 209 height 21
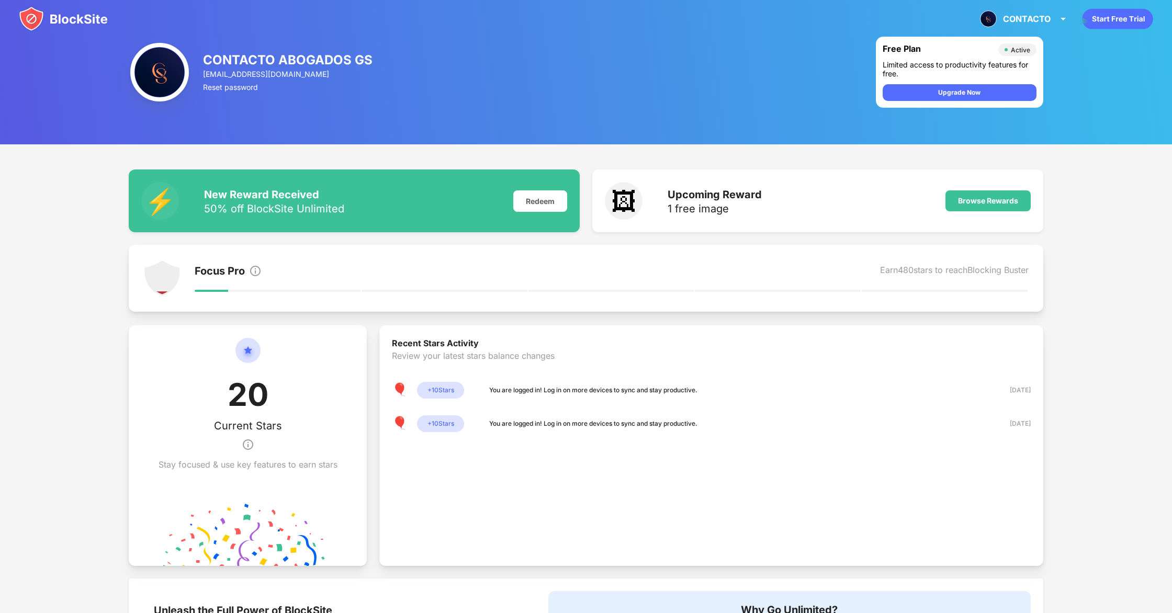
click at [869, 262] on div "Focus Pro Earn 480 stars to reach Blocking Buster" at bounding box center [611, 278] width 833 height 38
click at [69, 18] on img at bounding box center [63, 18] width 89 height 25
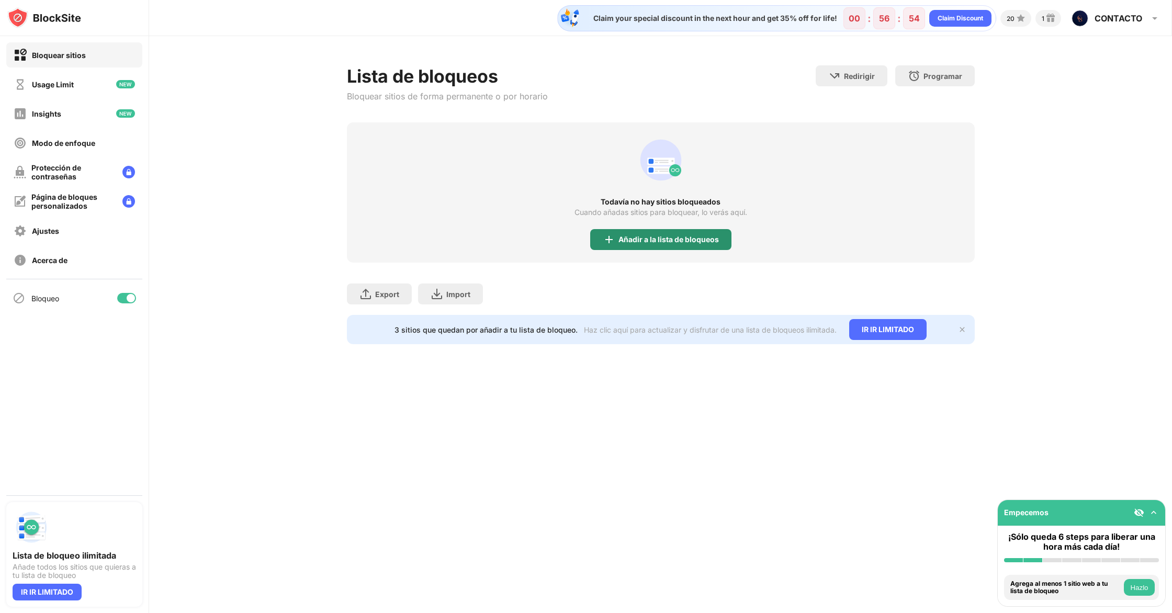
click at [639, 237] on div "Añadir a la lista de bloqueos" at bounding box center [668, 239] width 100 height 8
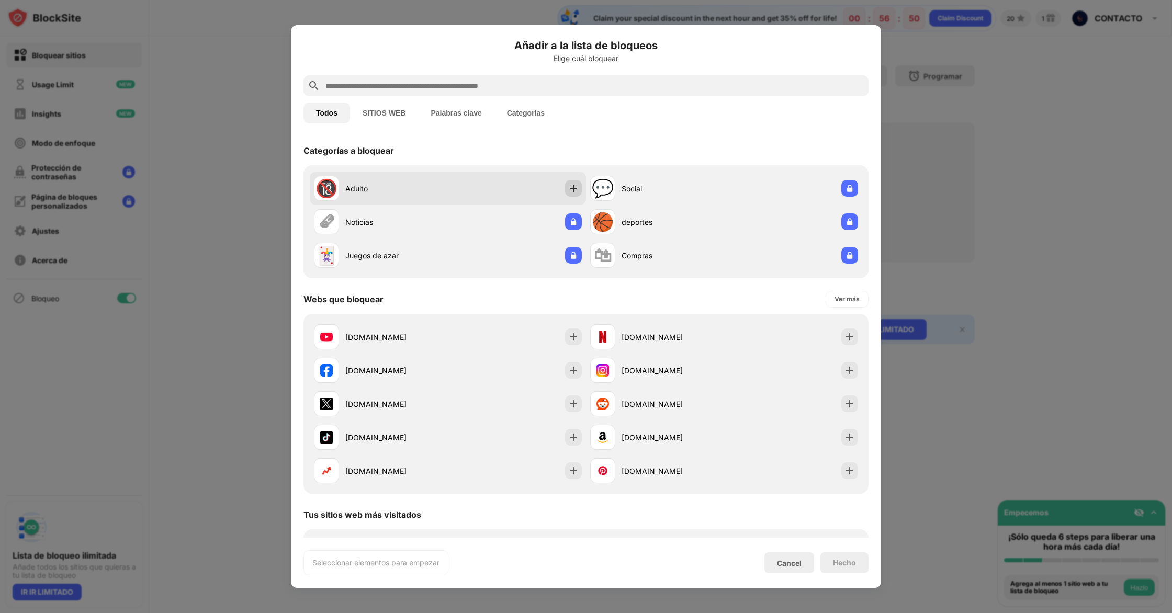
click at [571, 189] on img at bounding box center [573, 188] width 10 height 10
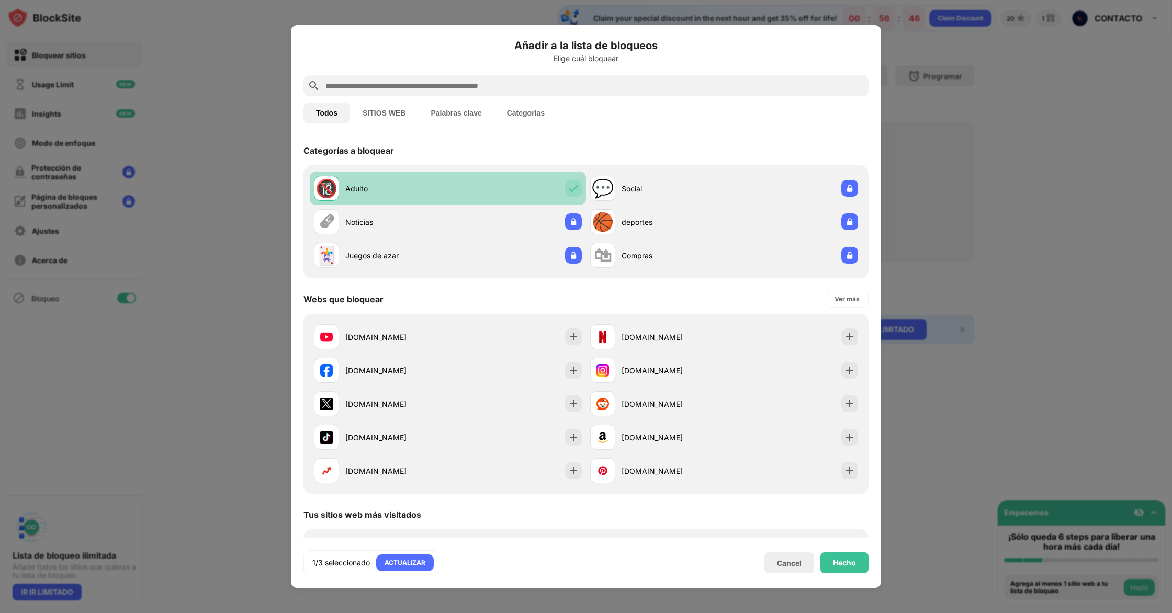
click at [569, 188] on img at bounding box center [573, 188] width 10 height 10
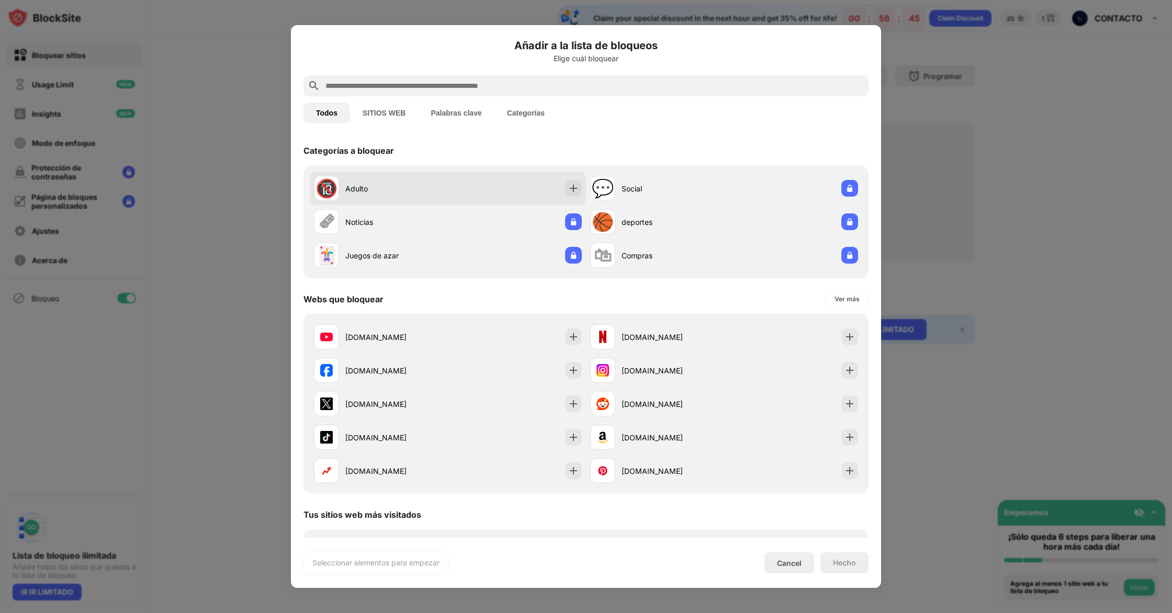
click at [569, 188] on img at bounding box center [573, 188] width 10 height 10
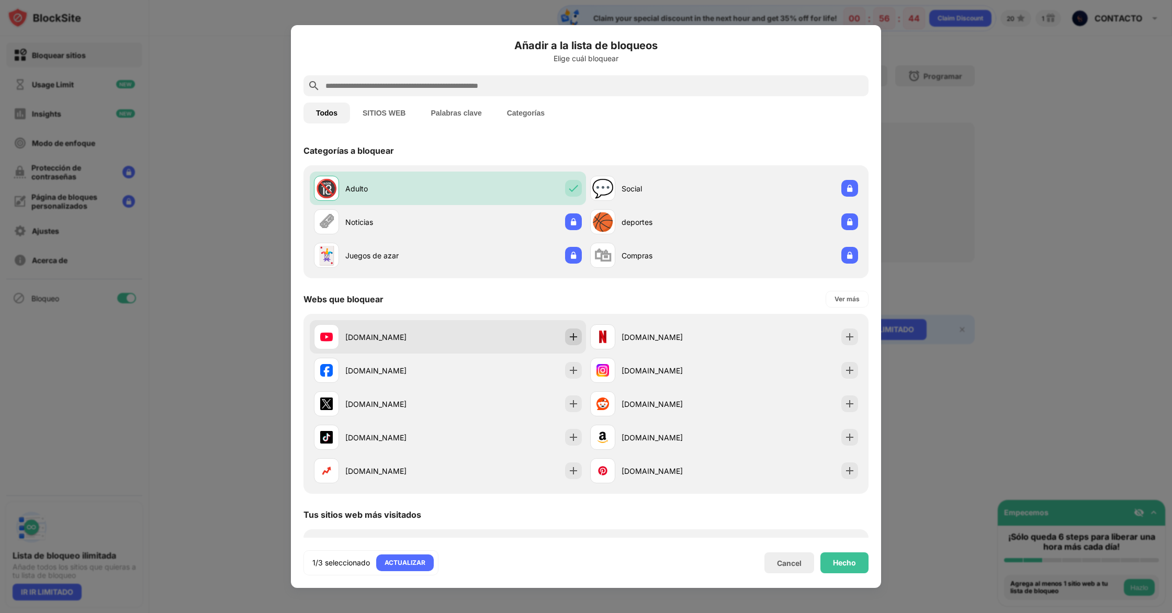
scroll to position [270, 0]
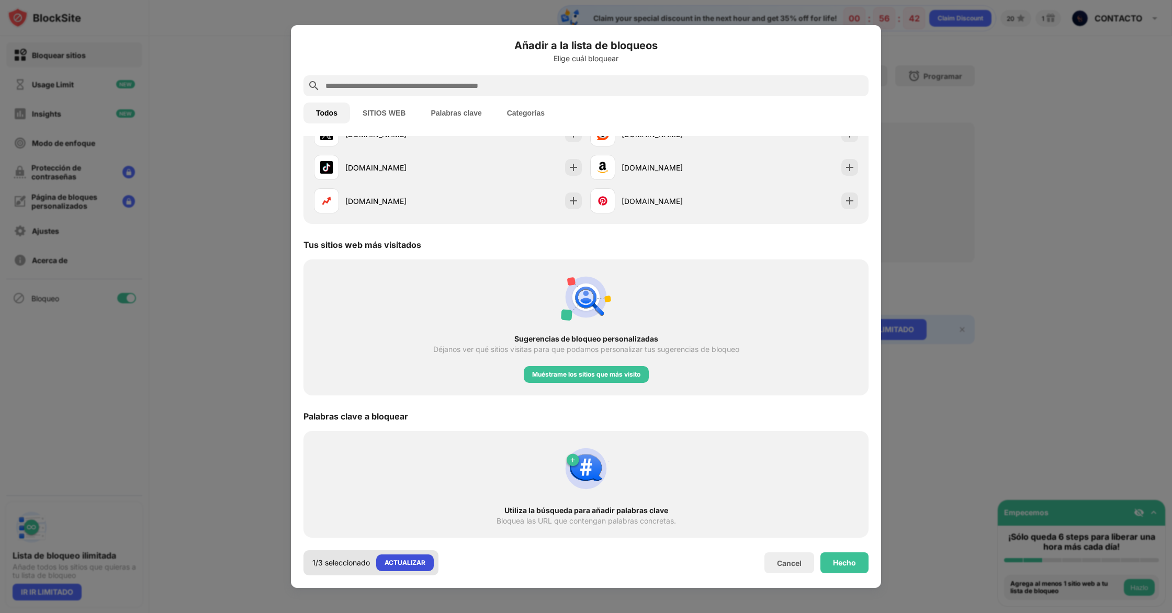
click at [404, 564] on div "ACTUALIZAR" at bounding box center [404, 563] width 41 height 10
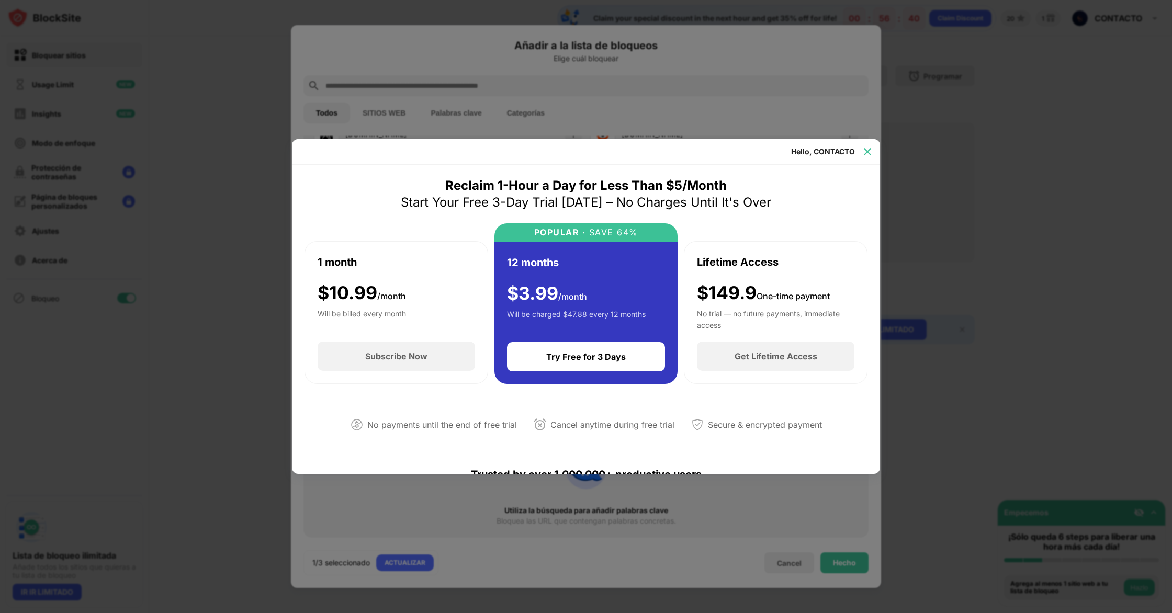
click at [868, 150] on img at bounding box center [867, 151] width 10 height 10
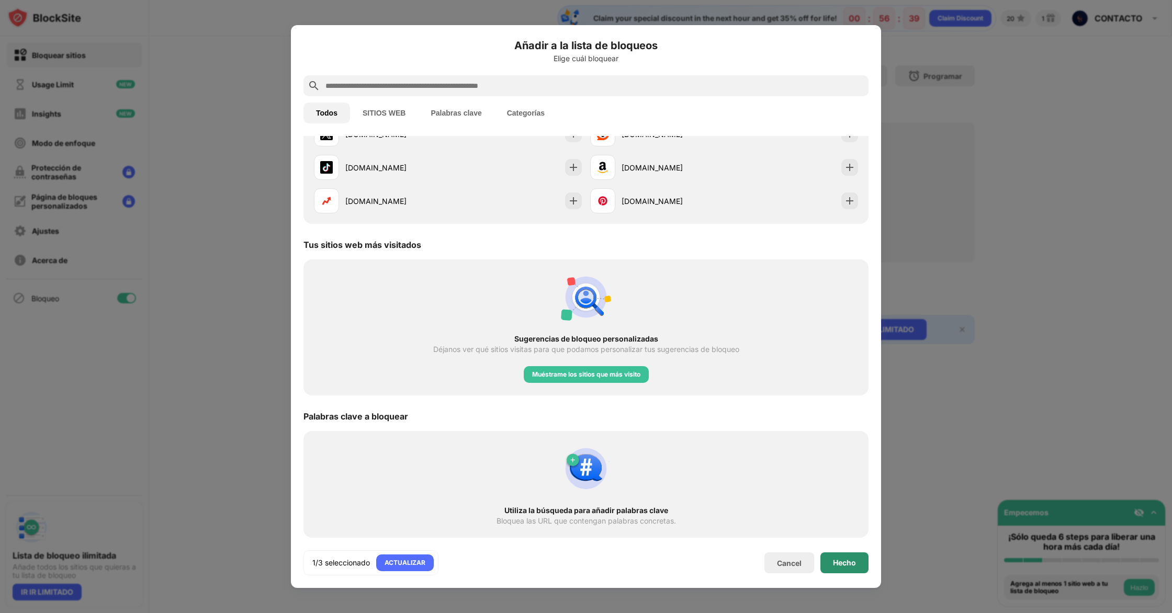
click at [851, 566] on div "Hecho" at bounding box center [844, 563] width 23 height 8
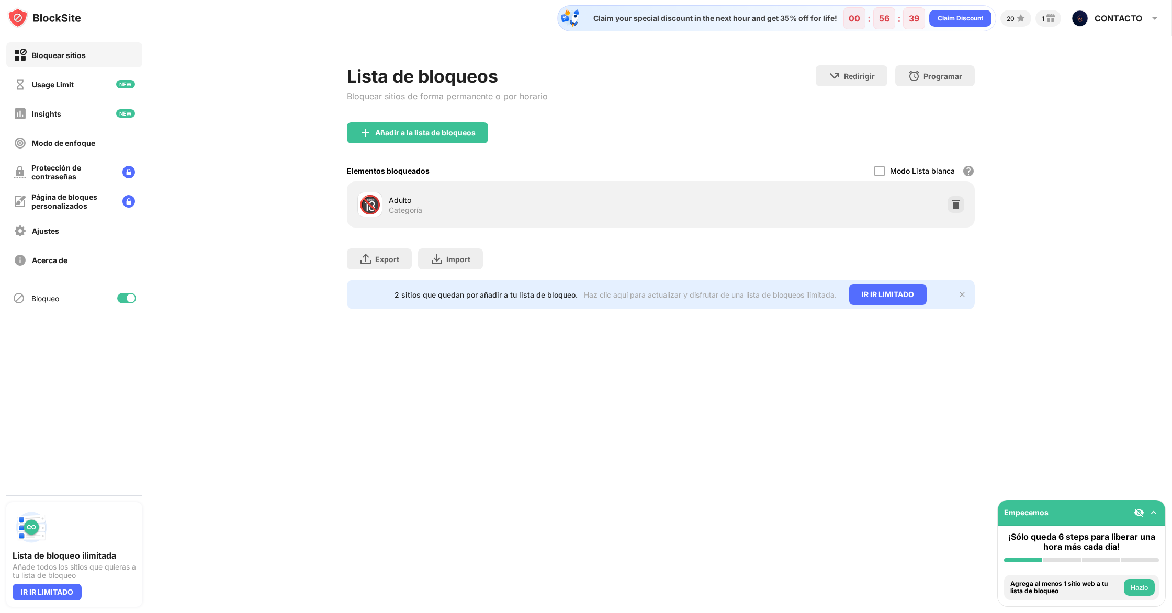
scroll to position [287, 0]
click at [703, 200] on div "🔞 Adulto Categoría" at bounding box center [660, 204] width 615 height 33
click at [958, 203] on img at bounding box center [955, 204] width 10 height 10
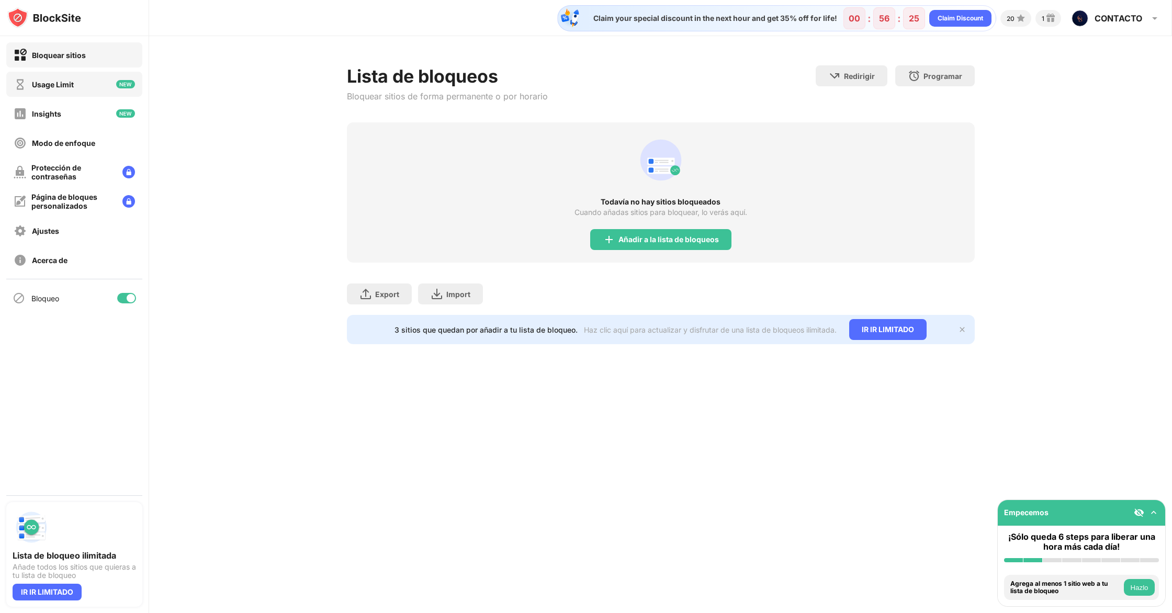
click at [50, 85] on div "Usage Limit" at bounding box center [53, 84] width 42 height 9
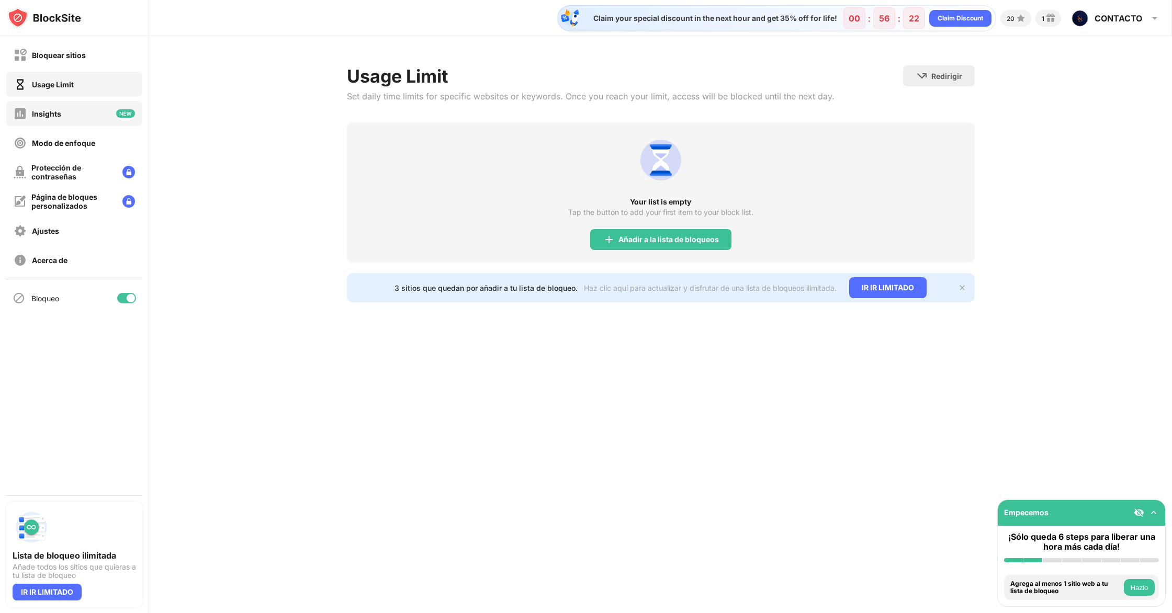
click at [52, 108] on div "Insights" at bounding box center [38, 113] width 48 height 13
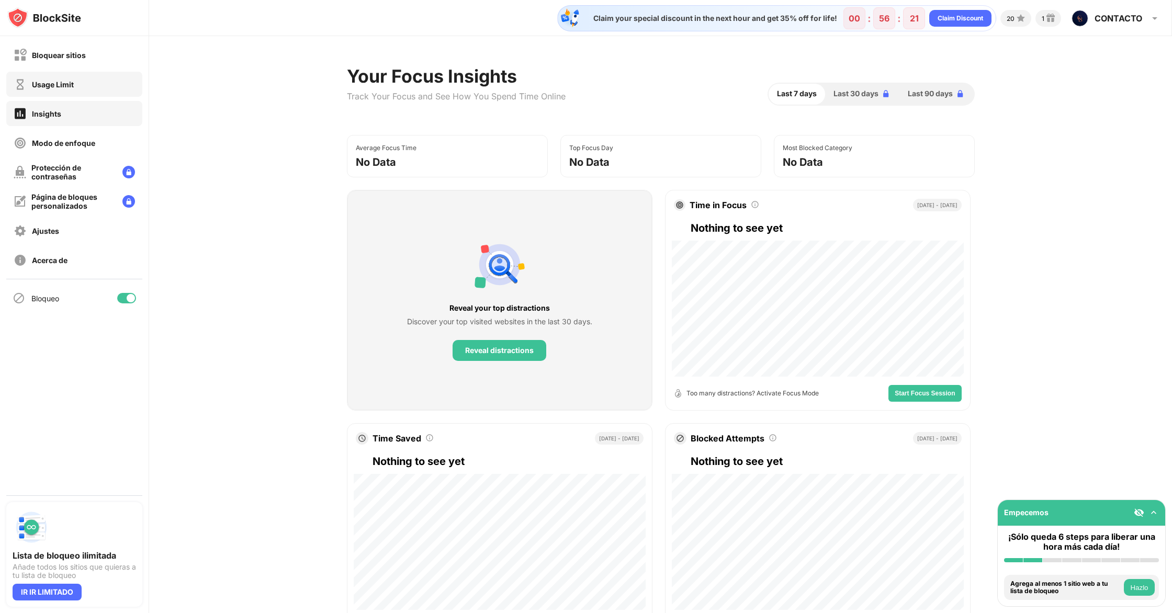
click at [51, 85] on div "Usage Limit" at bounding box center [53, 84] width 42 height 9
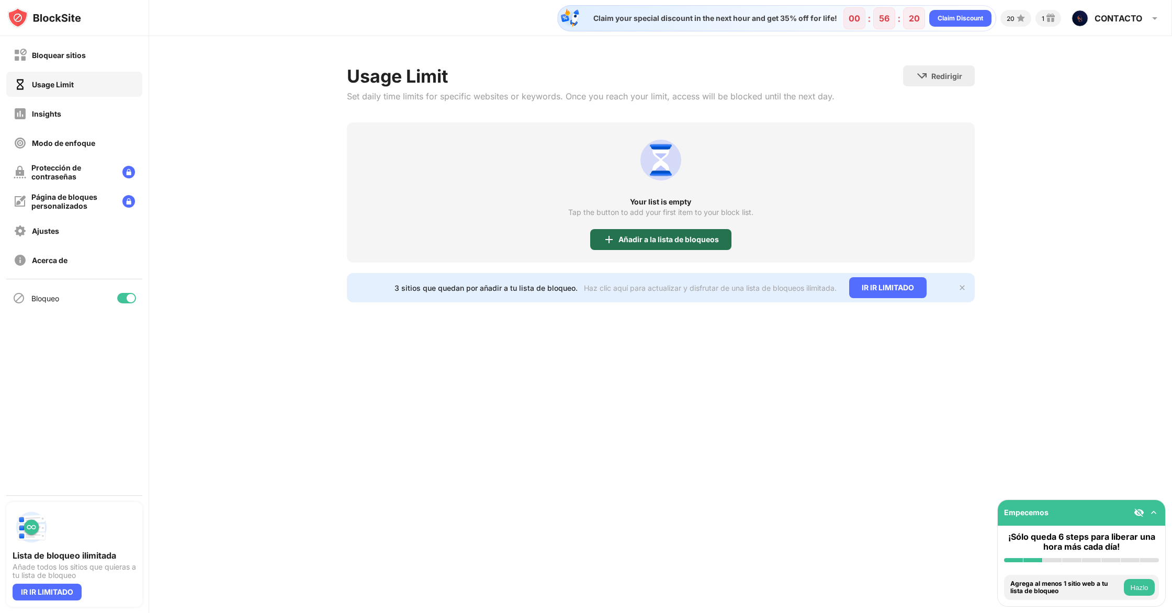
click at [652, 236] on div "Añadir a la lista de bloqueos" at bounding box center [668, 239] width 100 height 8
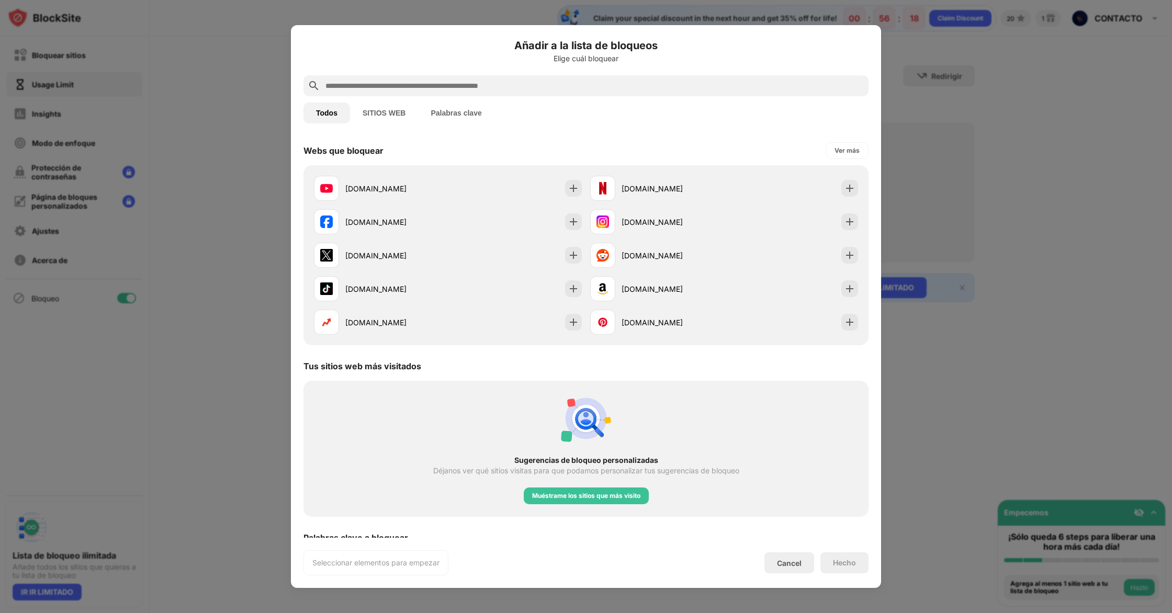
click at [383, 114] on button "SITIOS WEB" at bounding box center [384, 113] width 68 height 21
click at [573, 188] on img at bounding box center [573, 188] width 10 height 10
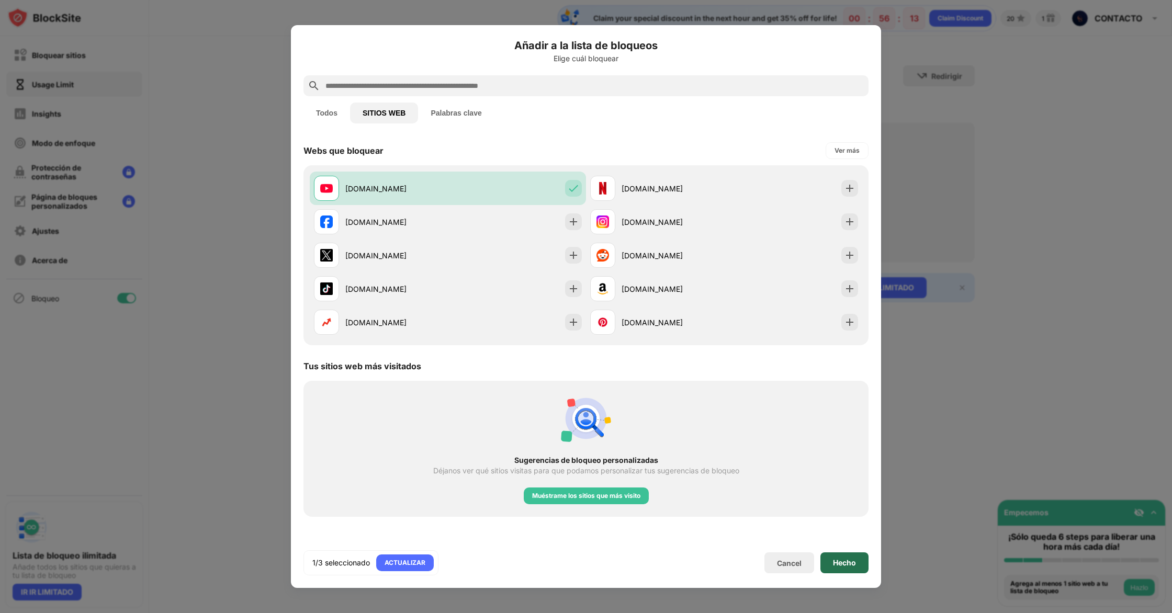
click at [837, 564] on div "Hecho" at bounding box center [844, 563] width 23 height 8
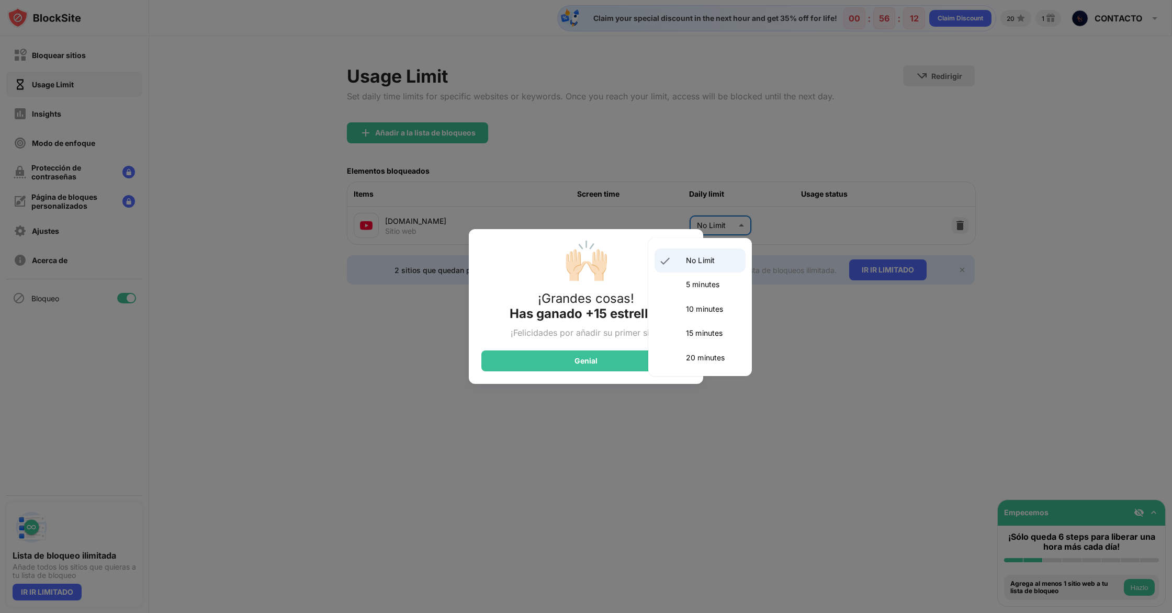
click at [727, 227] on body "Bloquear sitios Usage Limit Insights Modo de enfoque Protección de contraseñas …" at bounding box center [586, 306] width 1172 height 613
click at [727, 227] on div at bounding box center [586, 306] width 1172 height 613
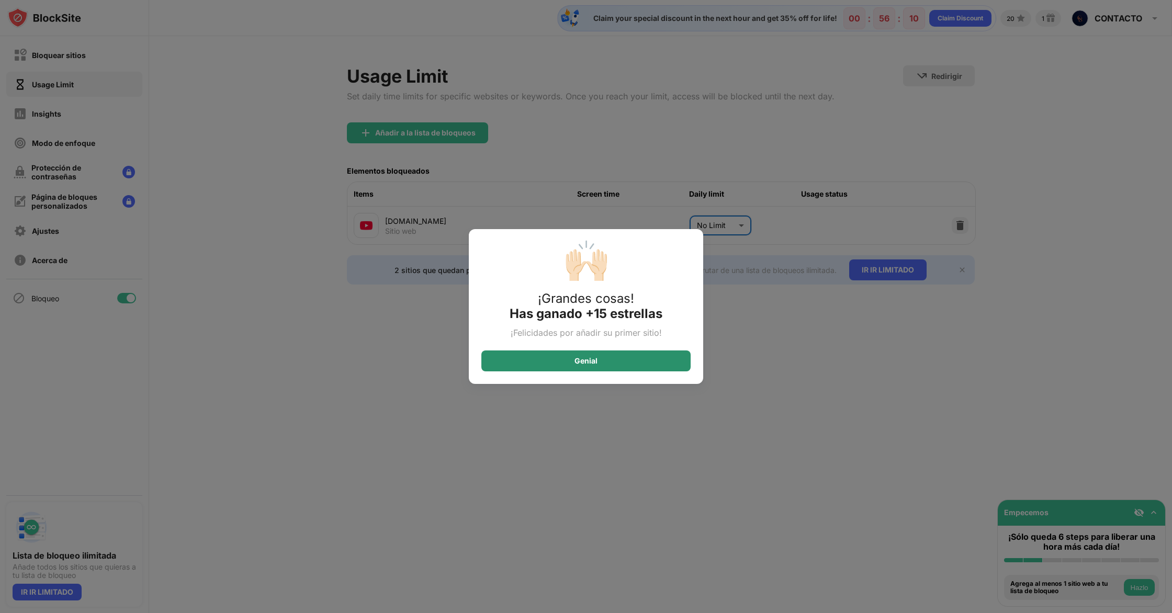
click at [596, 367] on div "Genial" at bounding box center [585, 360] width 209 height 21
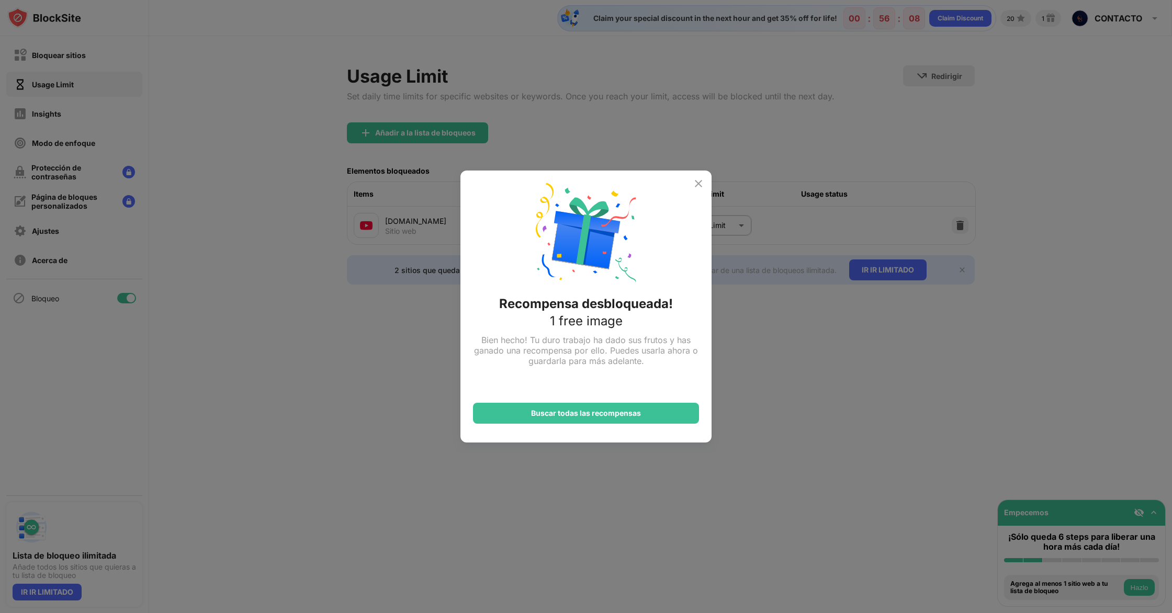
click at [692, 186] on div "Recompensa desbloqueada! 1 free image Bien hecho! Tu duro trabajo ha dado sus f…" at bounding box center [585, 307] width 251 height 272
click at [701, 184] on img at bounding box center [698, 183] width 13 height 13
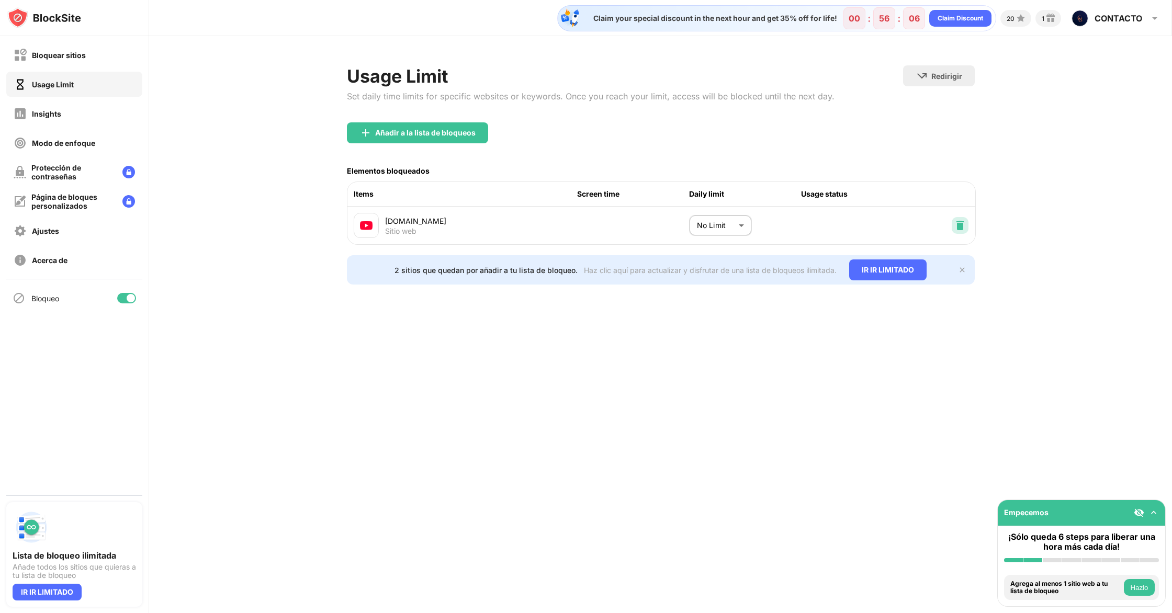
click at [959, 226] on img at bounding box center [960, 225] width 10 height 10
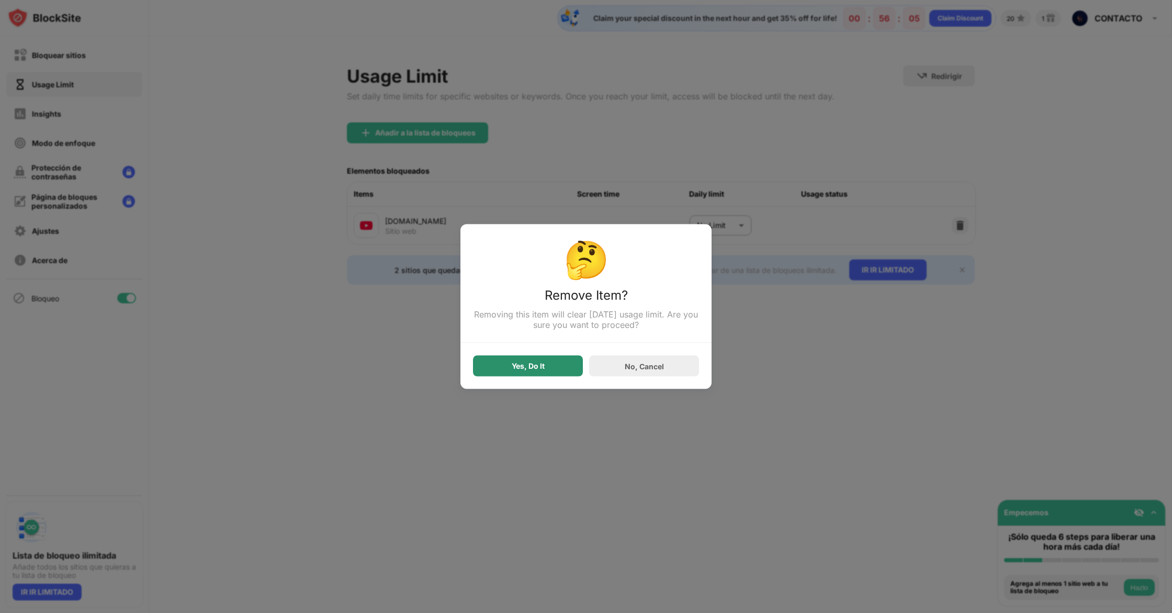
click at [527, 373] on div "Yes, Do It" at bounding box center [528, 366] width 110 height 21
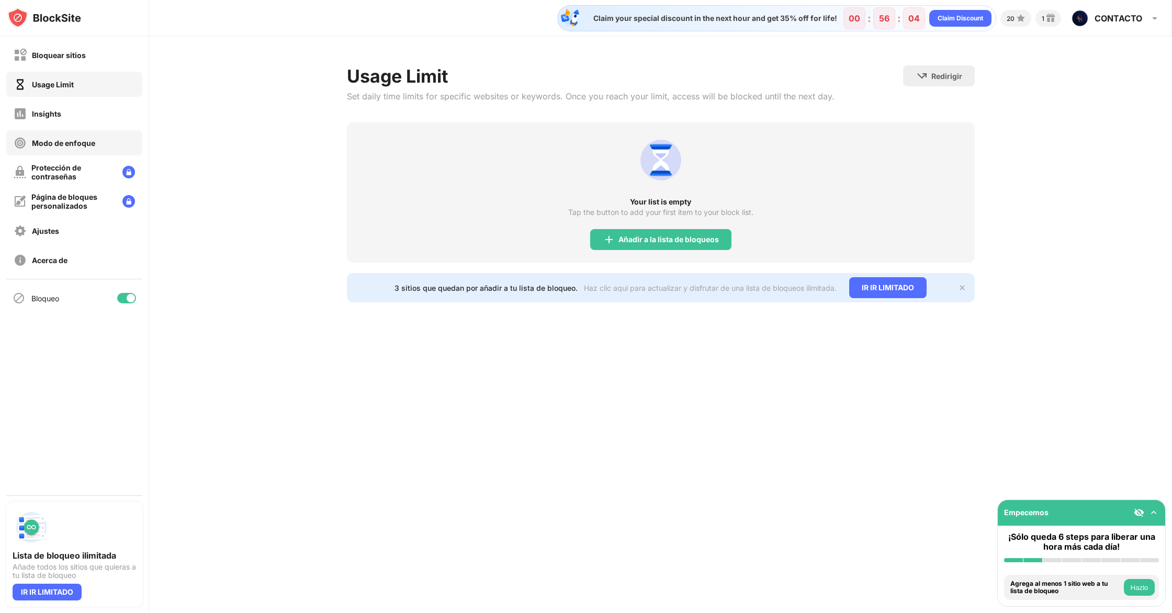
click at [95, 136] on div "Modo de enfoque" at bounding box center [74, 142] width 136 height 25
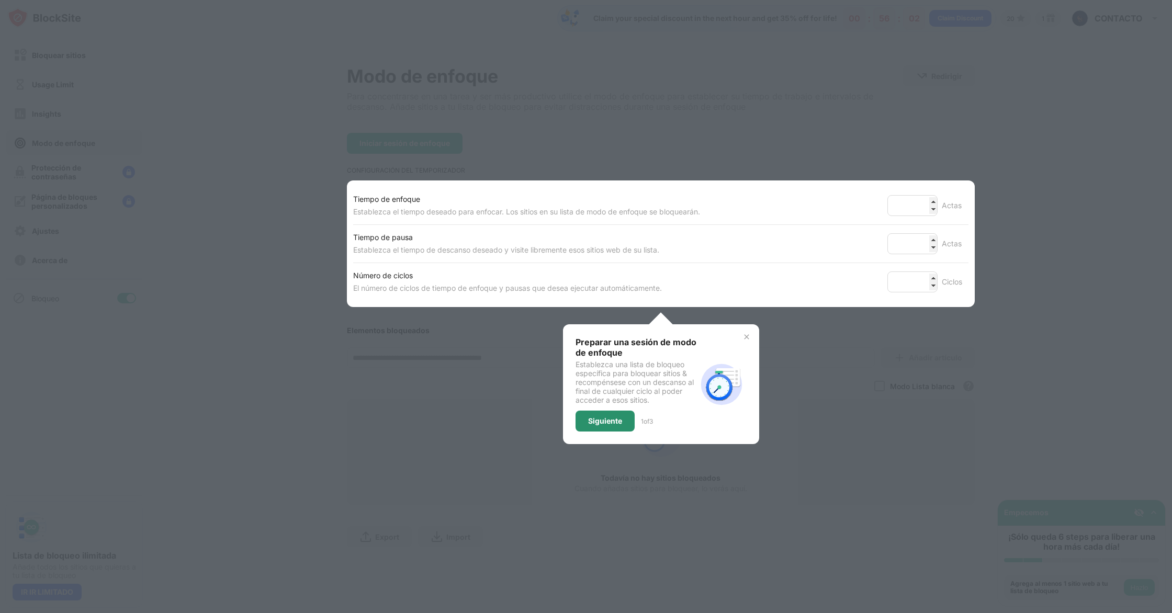
click at [605, 417] on div "Siguiente" at bounding box center [605, 421] width 34 height 8
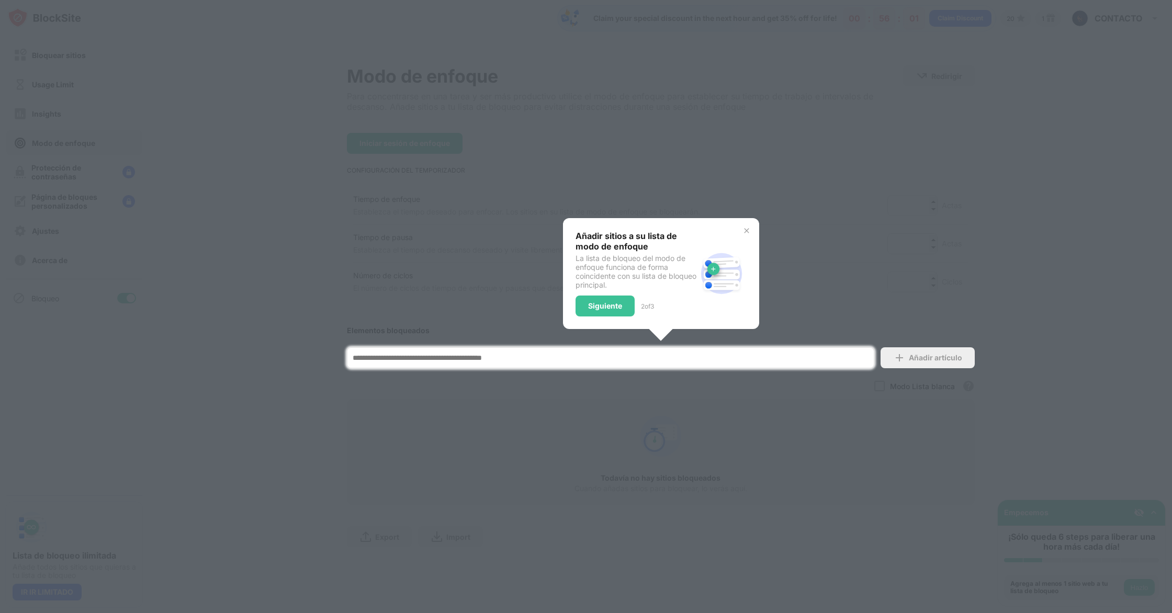
click at [605, 292] on div "Añadir sitios a su lista de modo de enfoque La lista de bloqueo del modo de enf…" at bounding box center [635, 274] width 121 height 86
click at [598, 320] on div "Añadir sitios a su lista de modo de enfoque La lista de bloqueo del modo de enf…" at bounding box center [661, 273] width 196 height 111
click at [596, 312] on div "Siguiente" at bounding box center [604, 306] width 59 height 21
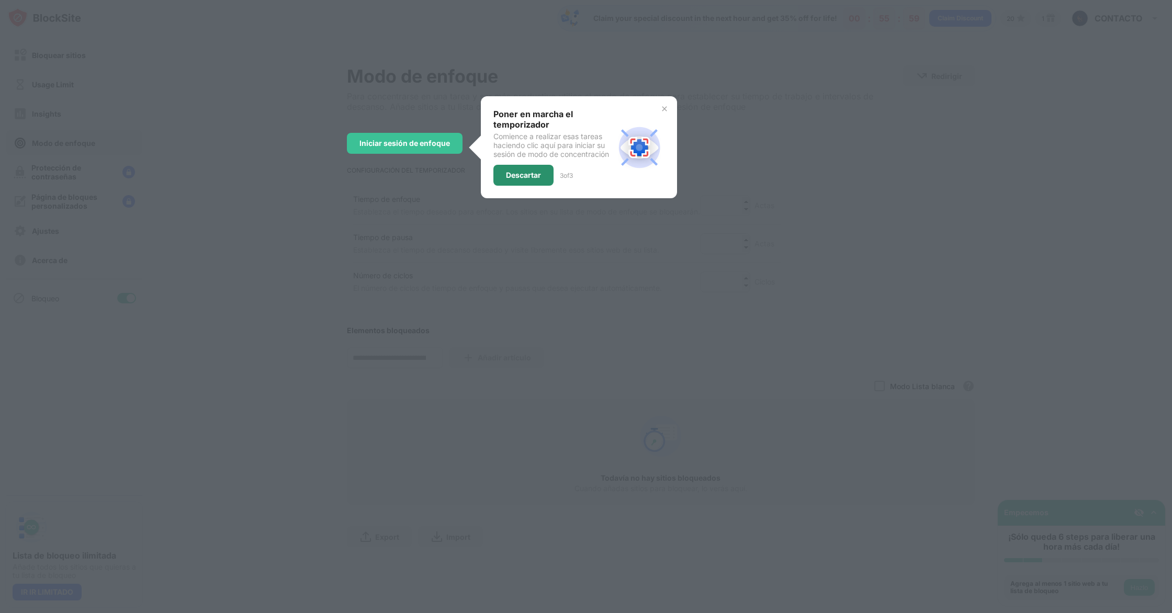
click at [508, 177] on div "Descartar" at bounding box center [523, 175] width 35 height 8
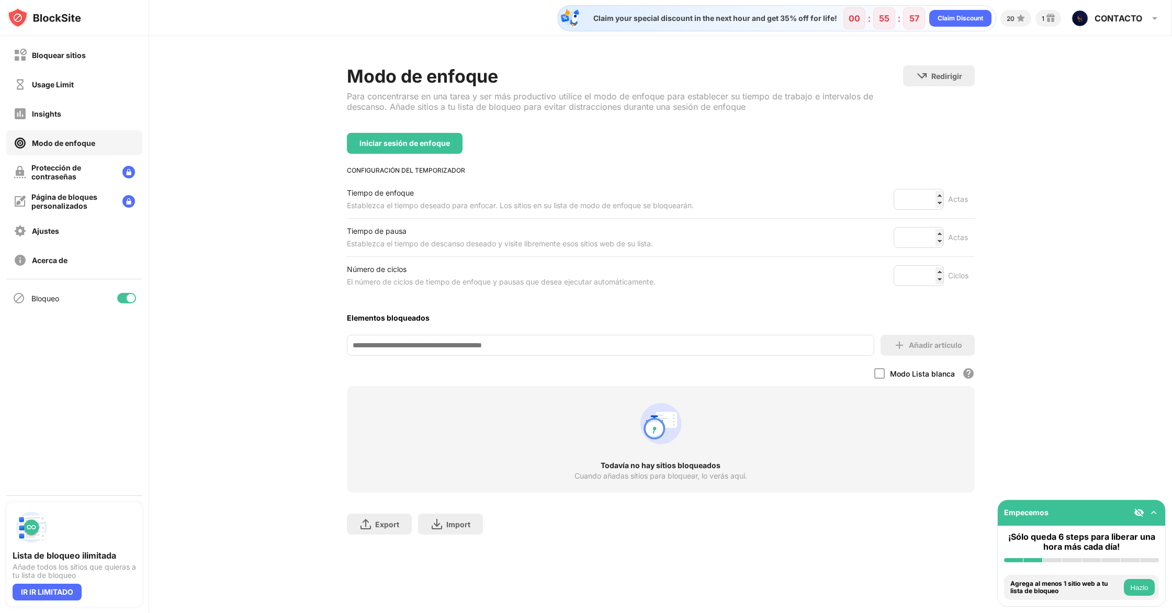
click at [641, 437] on icon "animation" at bounding box center [661, 424] width 50 height 50
click at [470, 338] on input at bounding box center [610, 345] width 527 height 21
click at [76, 54] on div "Bloquear sitios" at bounding box center [59, 55] width 54 height 9
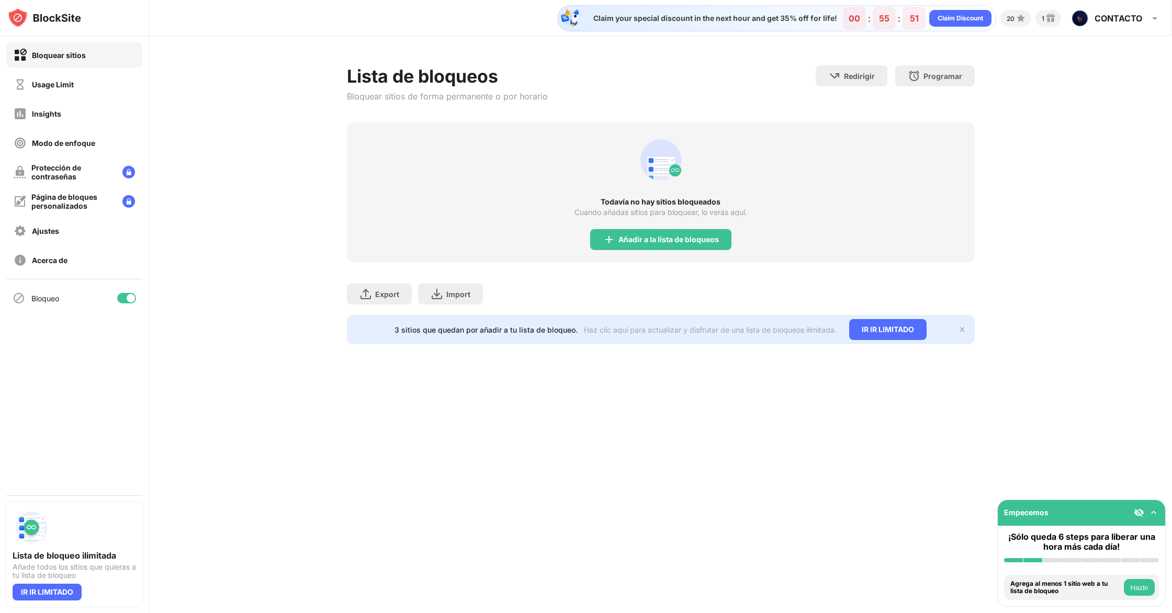
drag, startPoint x: 76, startPoint y: 67, endPoint x: 76, endPoint y: 75, distance: 7.9
click at [76, 70] on div "Bloquear sitios Usage Limit Insights Modo de enfoque Protección de contraseñas …" at bounding box center [74, 157] width 149 height 243
click at [76, 77] on div "Usage Limit" at bounding box center [74, 84] width 136 height 25
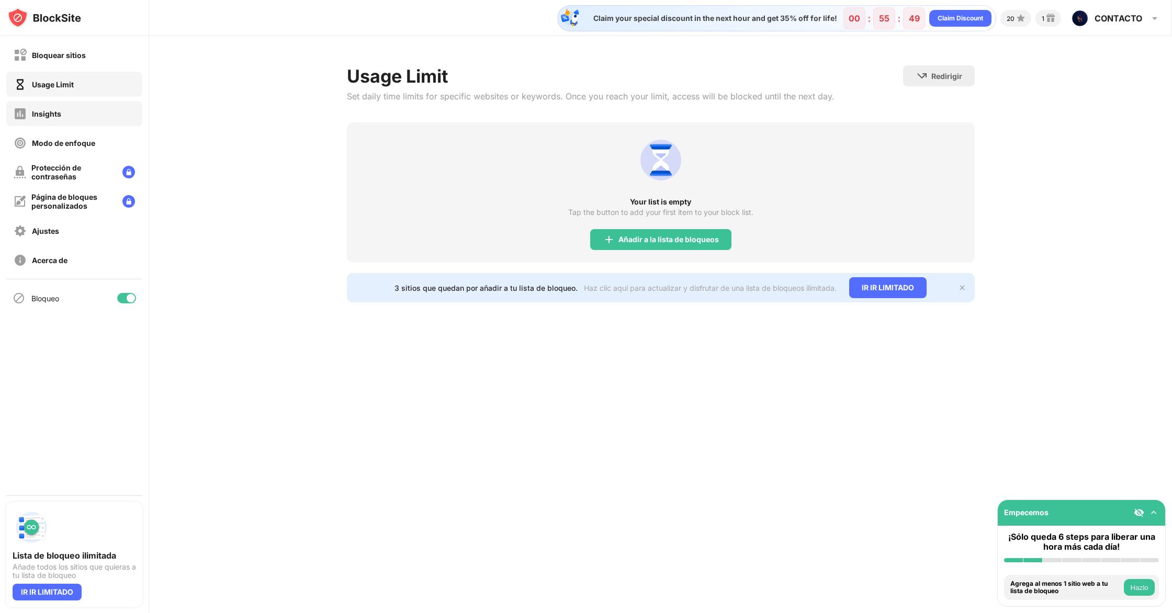
click at [73, 108] on div "Insights" at bounding box center [74, 113] width 136 height 25
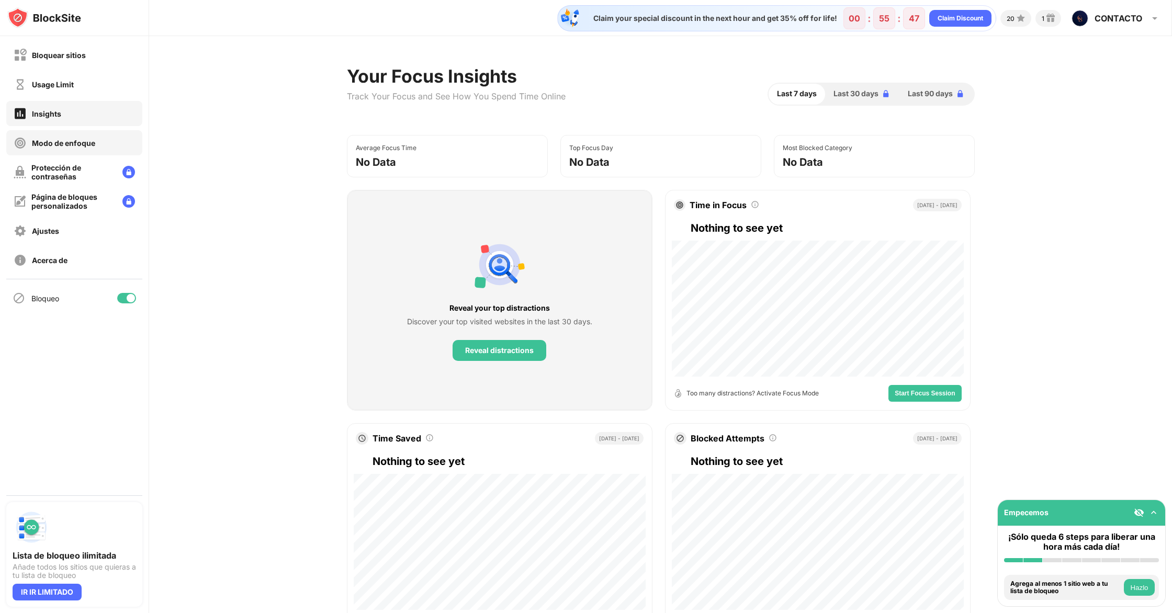
click at [75, 140] on div "Modo de enfoque" at bounding box center [63, 143] width 63 height 9
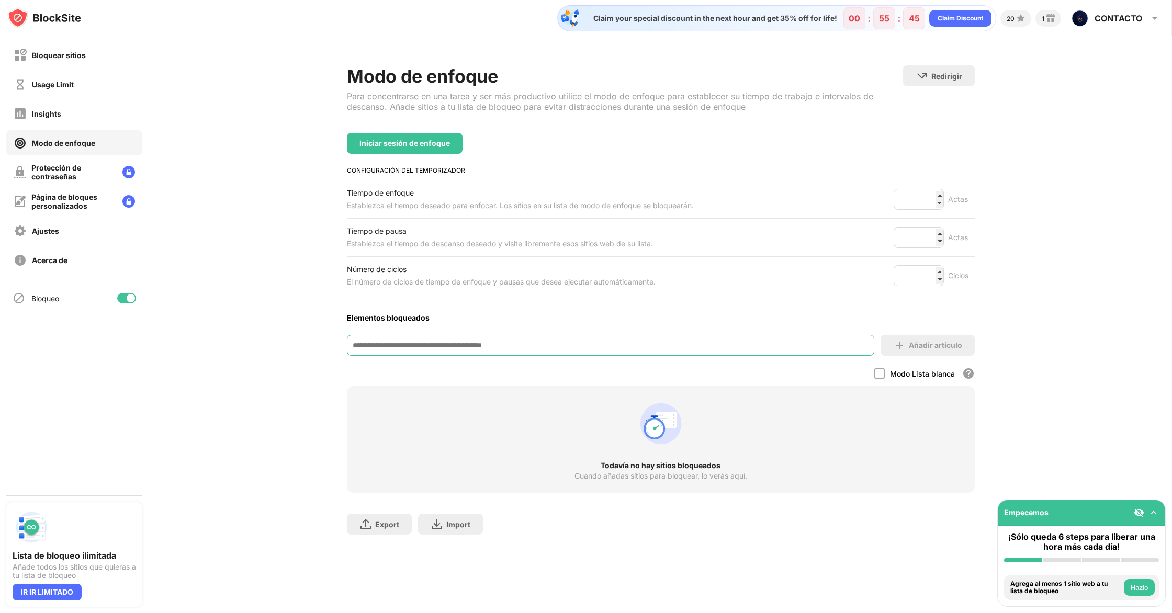
click at [478, 342] on input at bounding box center [610, 345] width 527 height 21
paste input "**********"
type input "**********"
click at [933, 335] on div "Añadir artículo" at bounding box center [927, 345] width 94 height 21
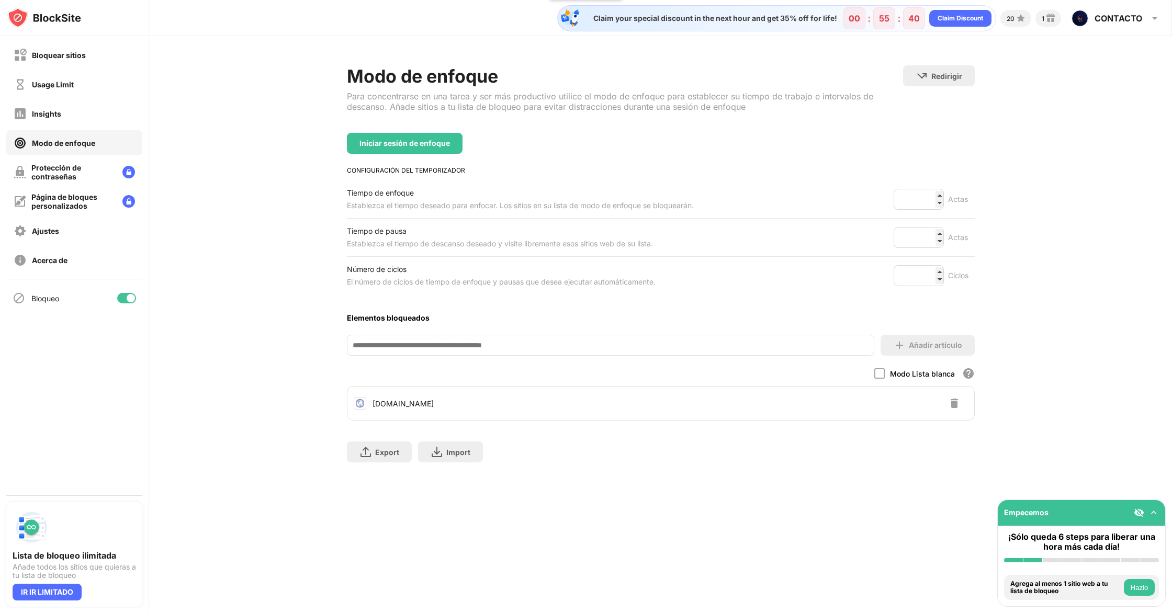
click at [557, 394] on div "web.whatsapp.com" at bounding box center [660, 403] width 627 height 25
click at [389, 401] on div "web.whatsapp.com" at bounding box center [402, 403] width 61 height 9
click at [938, 195] on input "**" at bounding box center [918, 199] width 50 height 21
click at [939, 203] on input "**" at bounding box center [918, 199] width 50 height 21
type input "**"
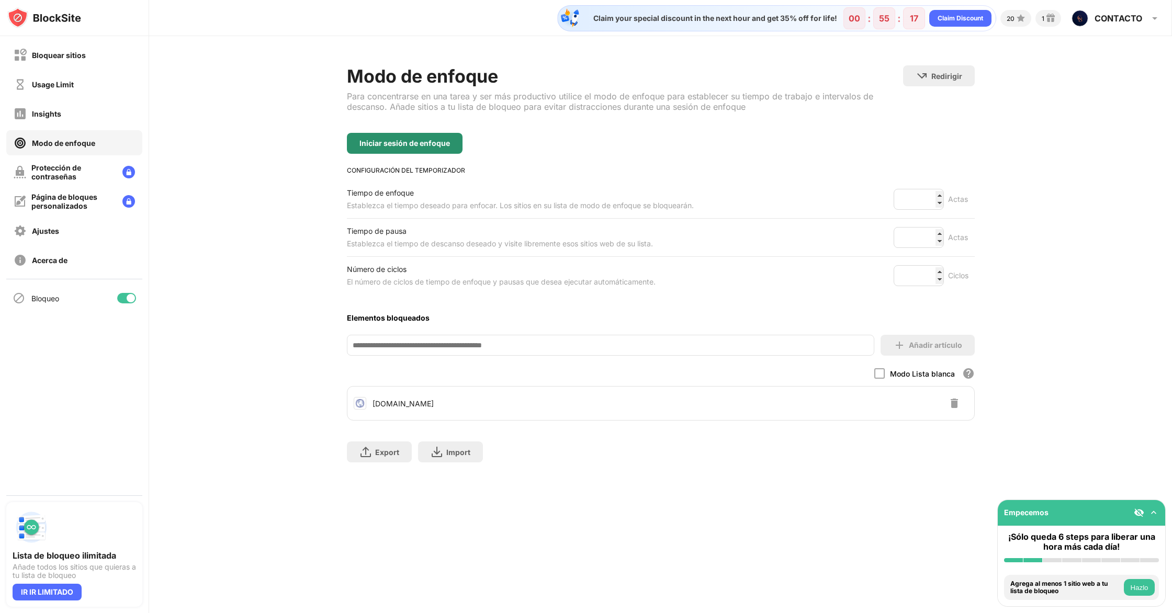
click at [415, 145] on div "Iniciar sesión de enfoque" at bounding box center [404, 143] width 90 height 8
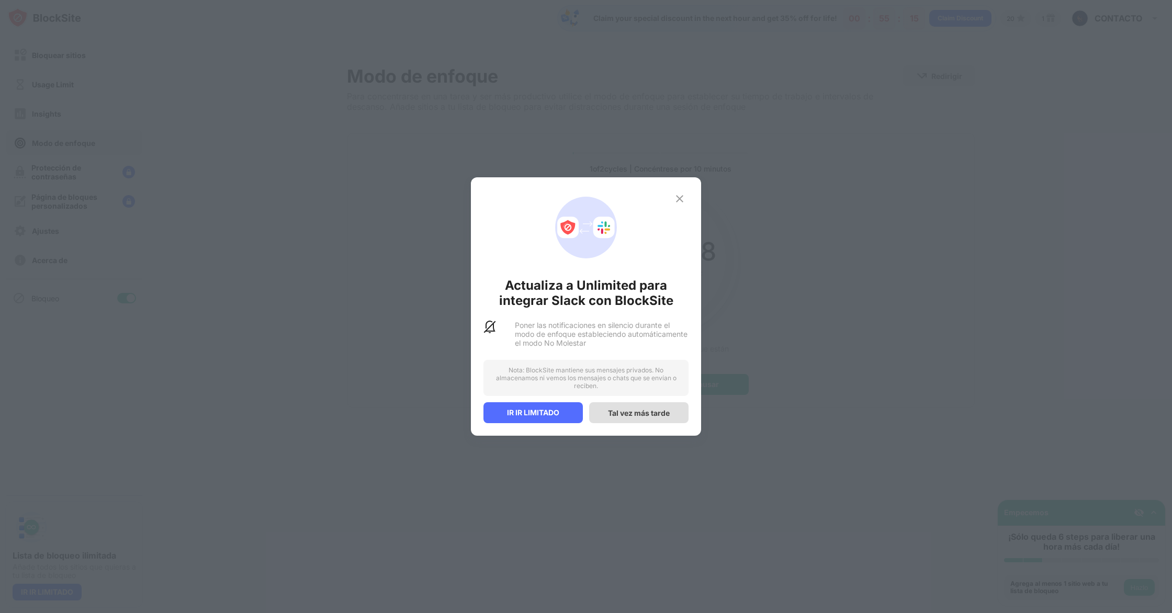
click at [637, 418] on div "Tal vez más tarde" at bounding box center [638, 412] width 99 height 21
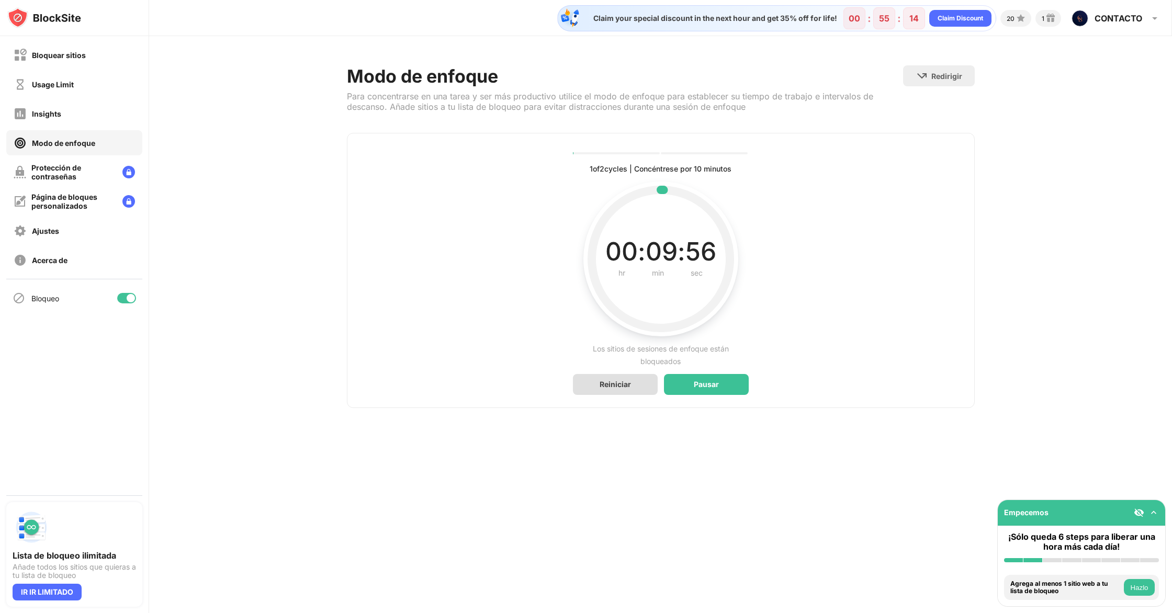
click at [624, 383] on div "Reiniciar" at bounding box center [614, 384] width 31 height 9
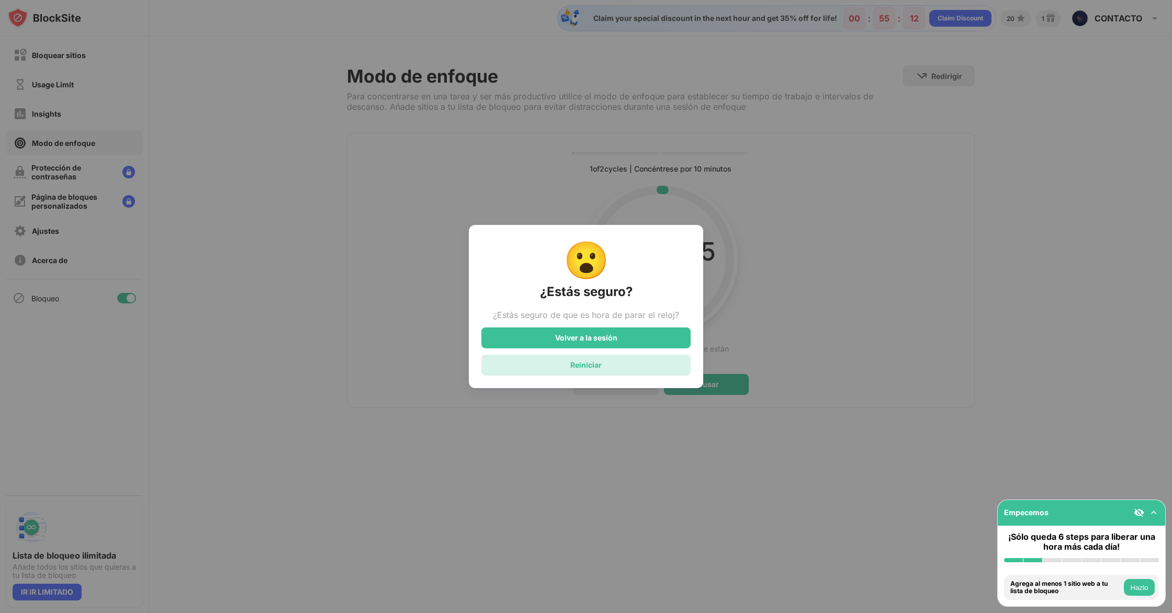
click at [583, 365] on div "Reiniciar" at bounding box center [585, 364] width 31 height 9
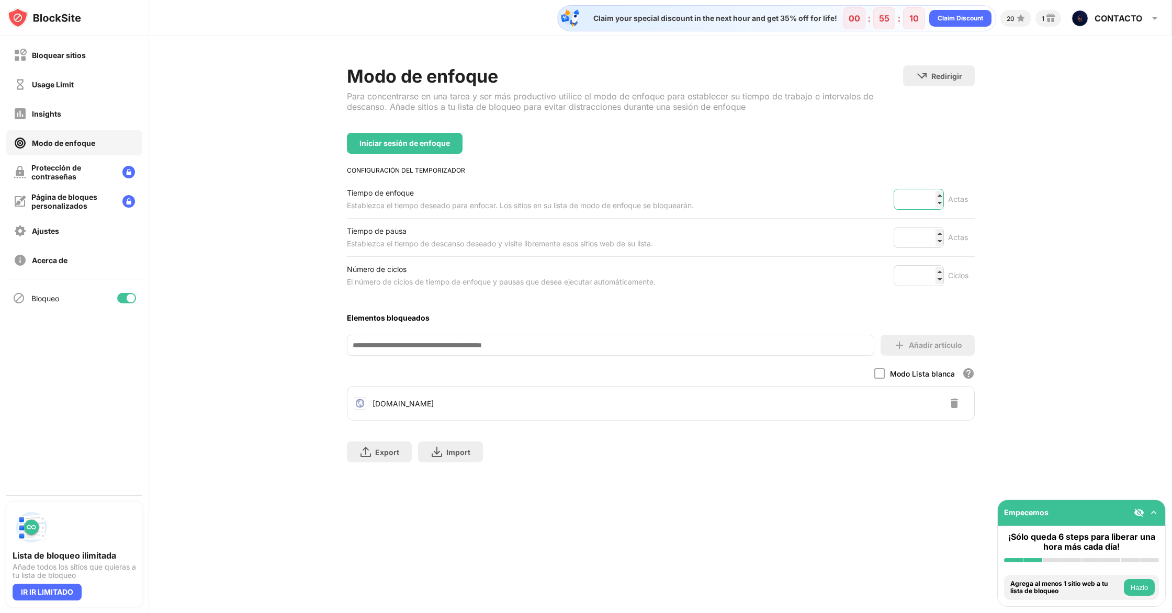
click at [937, 196] on input "**" at bounding box center [918, 199] width 50 height 21
type input "***"
click at [937, 196] on input "***" at bounding box center [918, 199] width 50 height 21
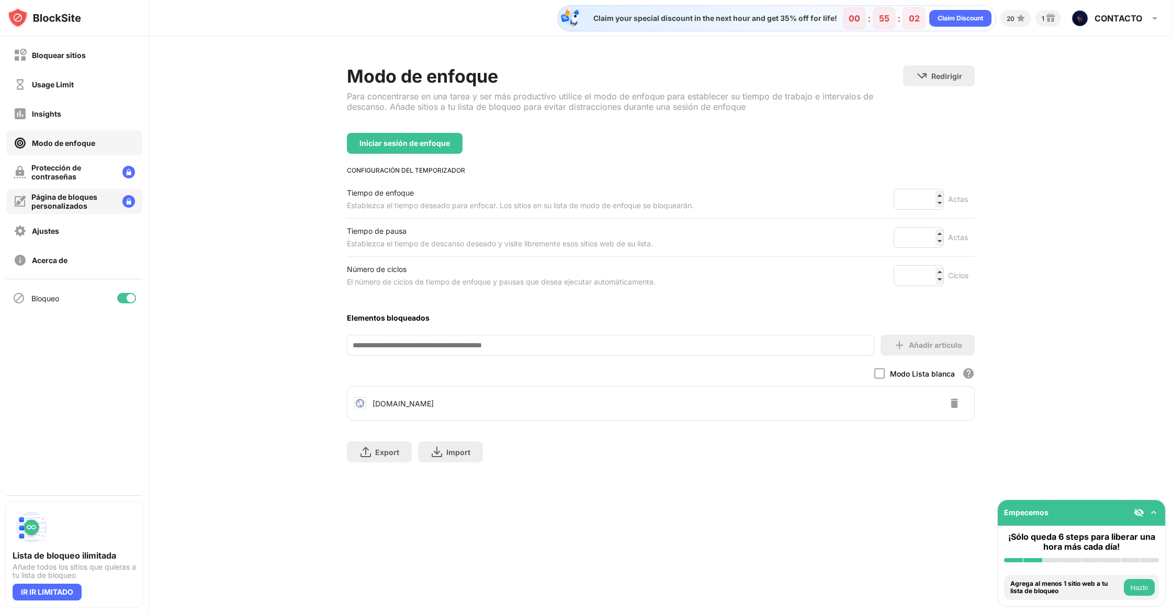
click at [71, 199] on div "Página de bloques personalizados" at bounding box center [72, 201] width 83 height 18
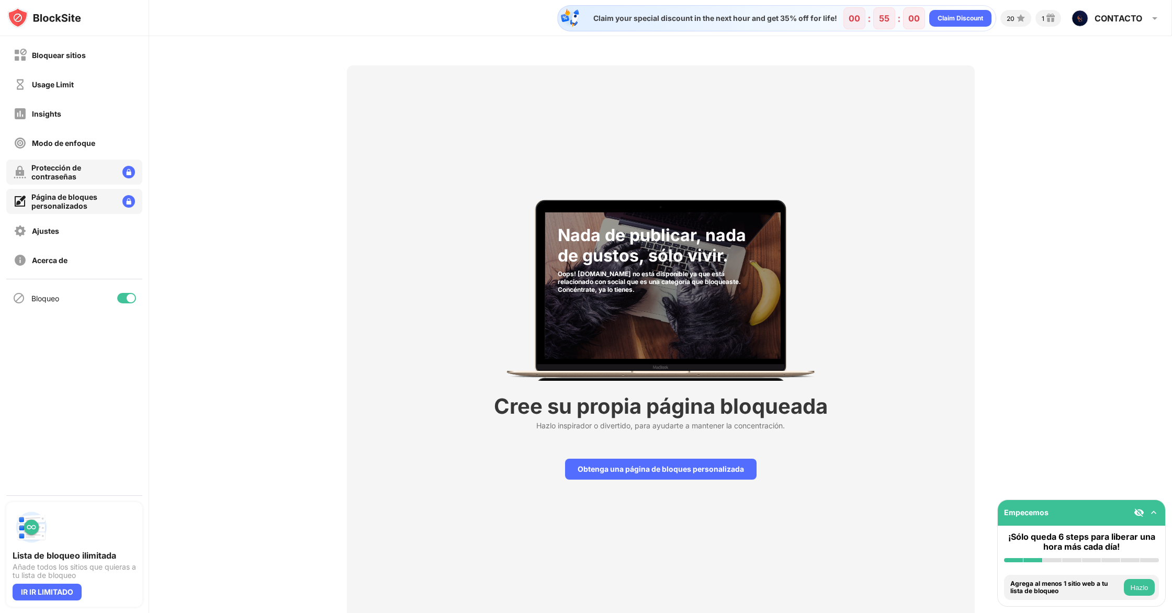
click at [52, 169] on div "Protección de contraseñas" at bounding box center [72, 172] width 83 height 18
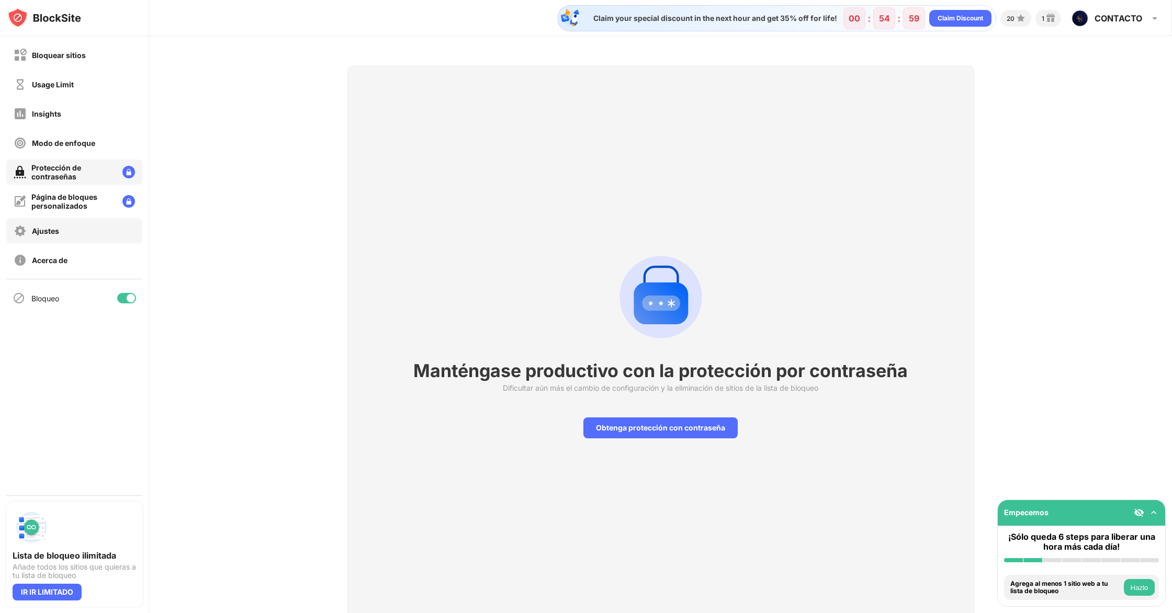
click at [58, 232] on div "Ajustes" at bounding box center [45, 230] width 27 height 9
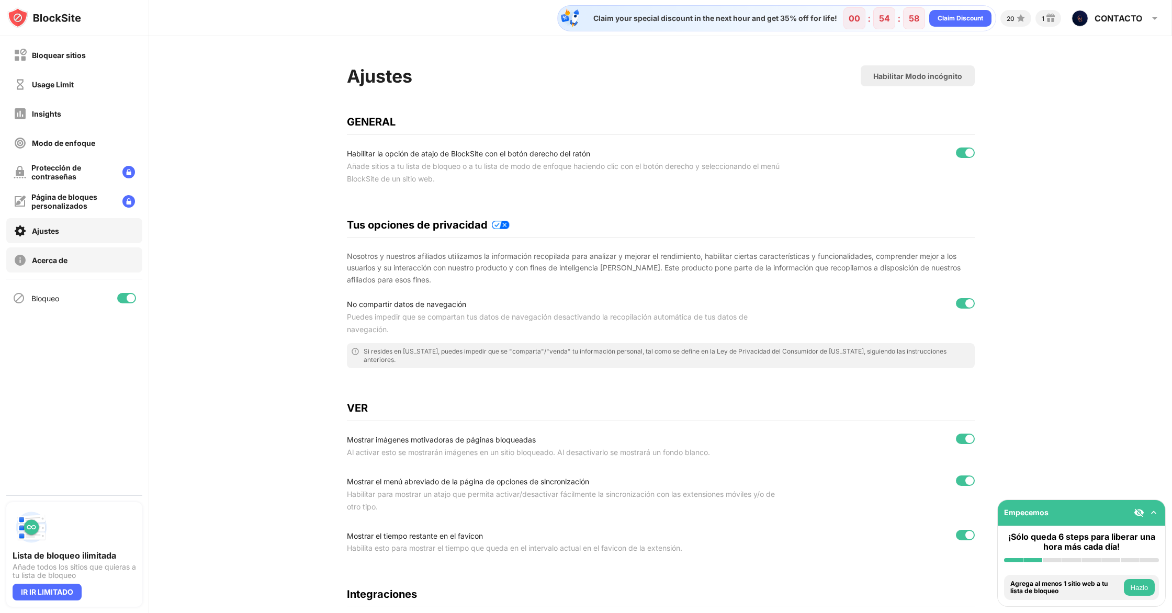
click at [58, 260] on div "Acerca de" at bounding box center [50, 260] width 36 height 9
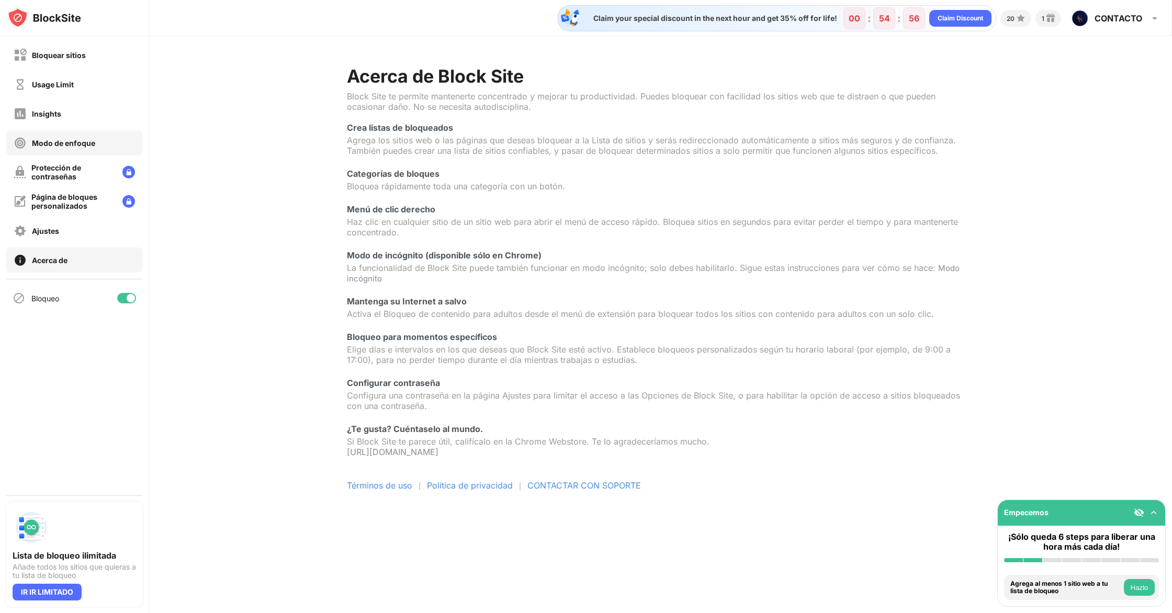
click at [68, 133] on div "Modo de enfoque" at bounding box center [74, 142] width 136 height 25
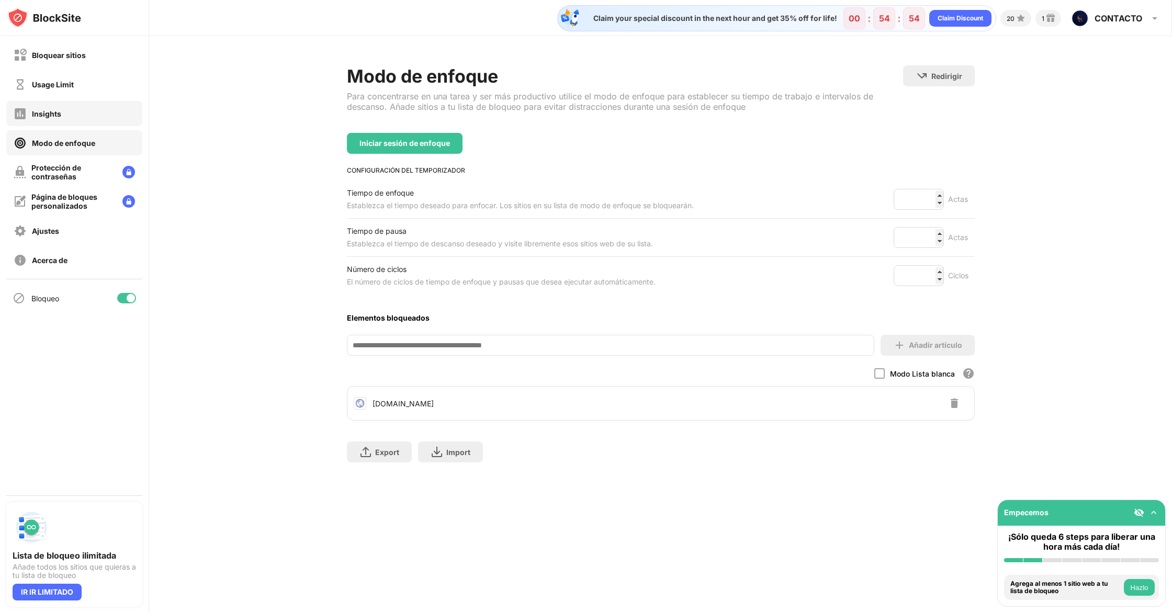
click at [51, 103] on div "Insights" at bounding box center [74, 113] width 136 height 25
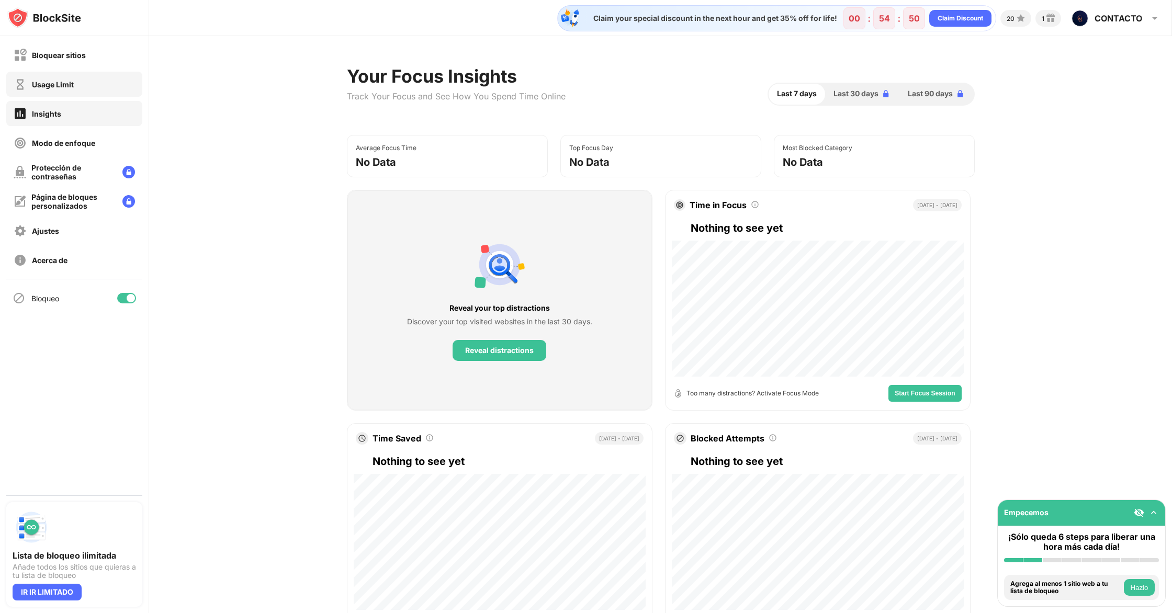
click at [69, 82] on div "Usage Limit" at bounding box center [53, 84] width 42 height 9
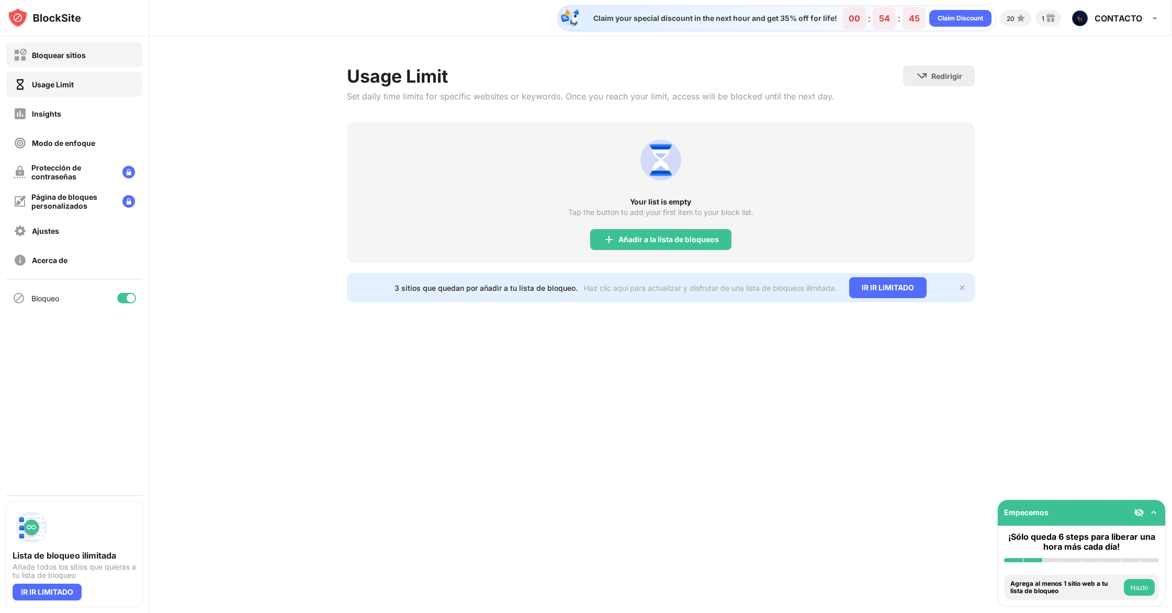
click at [64, 63] on div "Bloquear sitios" at bounding box center [74, 54] width 136 height 25
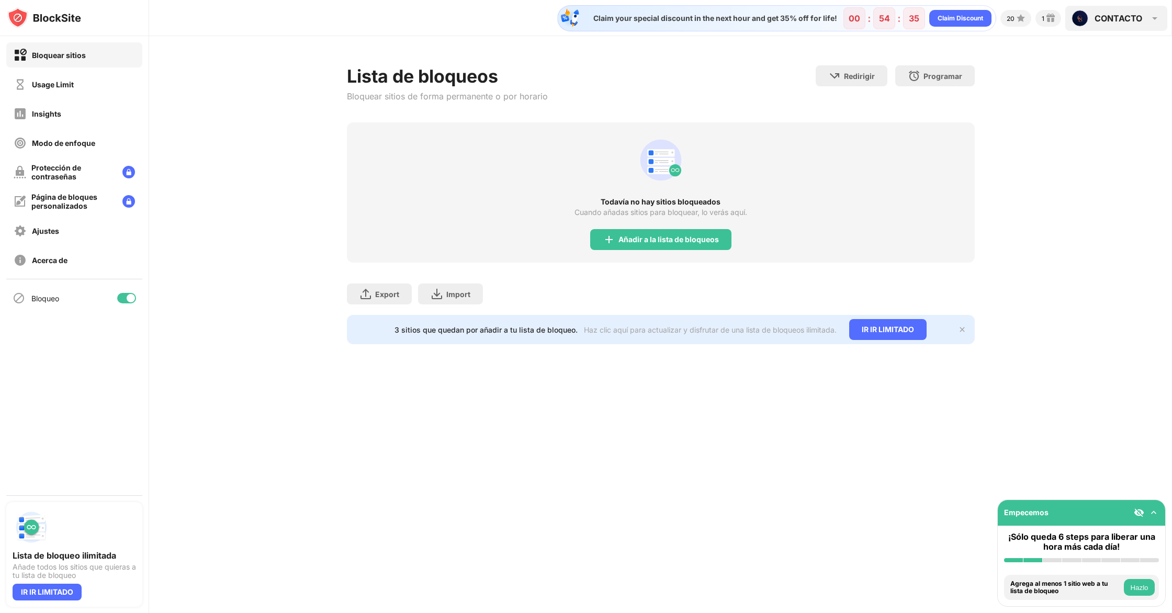
click at [1155, 13] on img at bounding box center [1154, 18] width 13 height 13
click at [1155, 15] on img at bounding box center [1154, 18] width 13 height 13
